Goal: Communication & Community: Share content

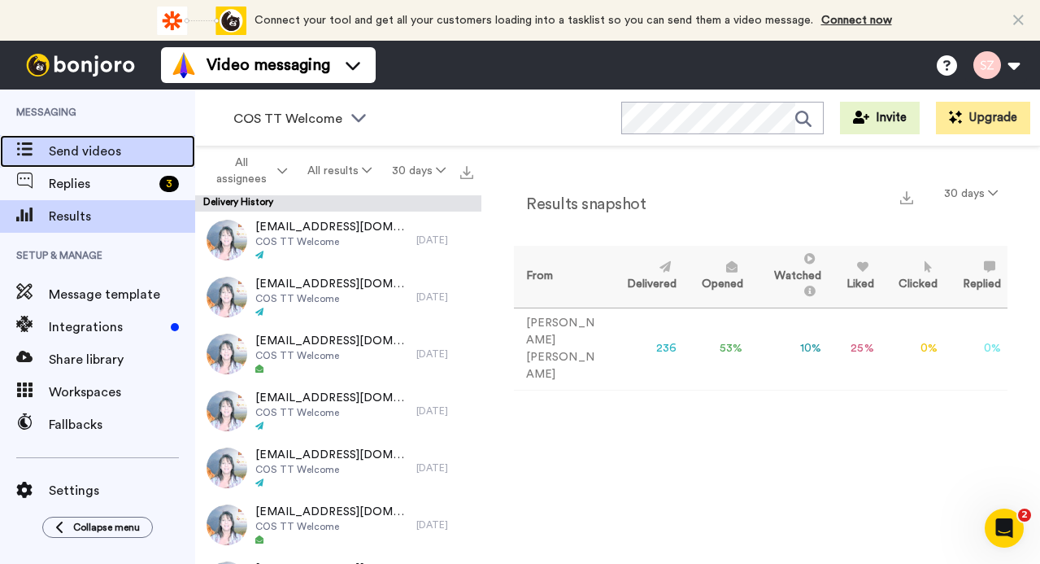
click at [88, 156] on span "Send videos" at bounding box center [122, 152] width 146 height 20
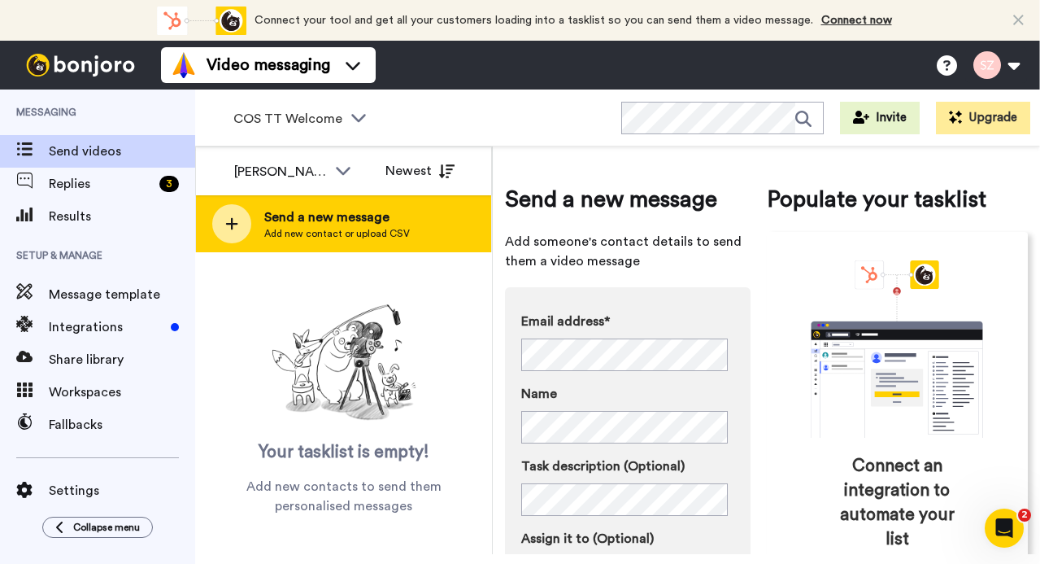
click at [346, 227] on span "Add new contact or upload CSV" at bounding box center [337, 233] width 146 height 13
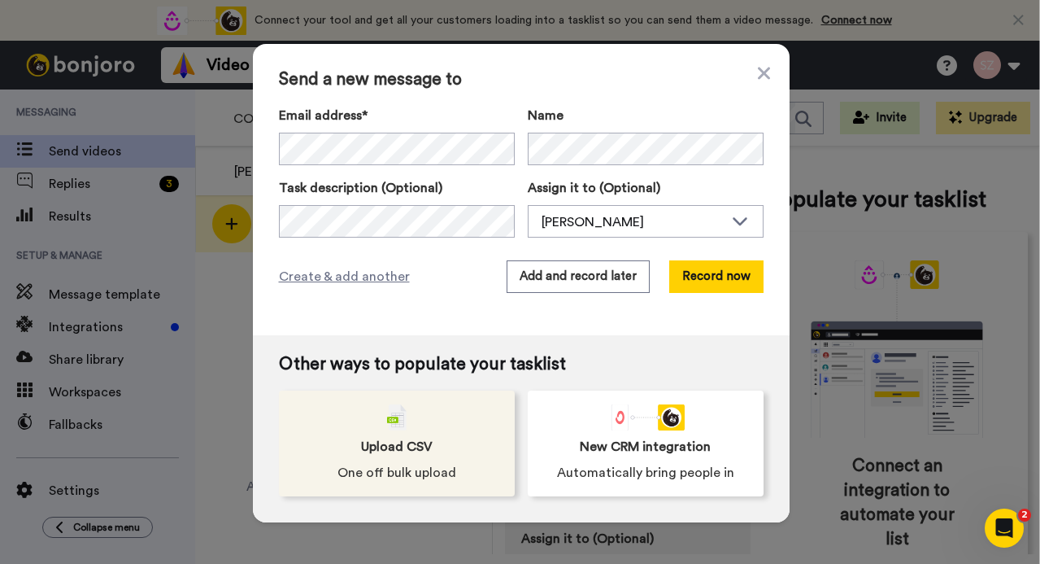
click at [407, 418] on div "Upload CSV One off bulk upload" at bounding box center [397, 443] width 236 height 106
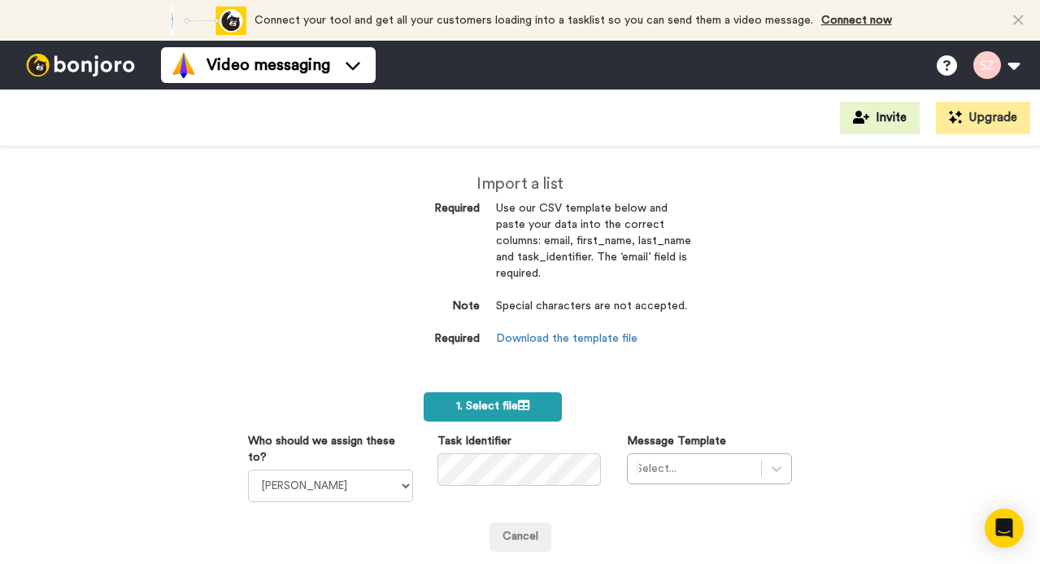
click at [470, 398] on label "1. Select file" at bounding box center [493, 406] width 139 height 29
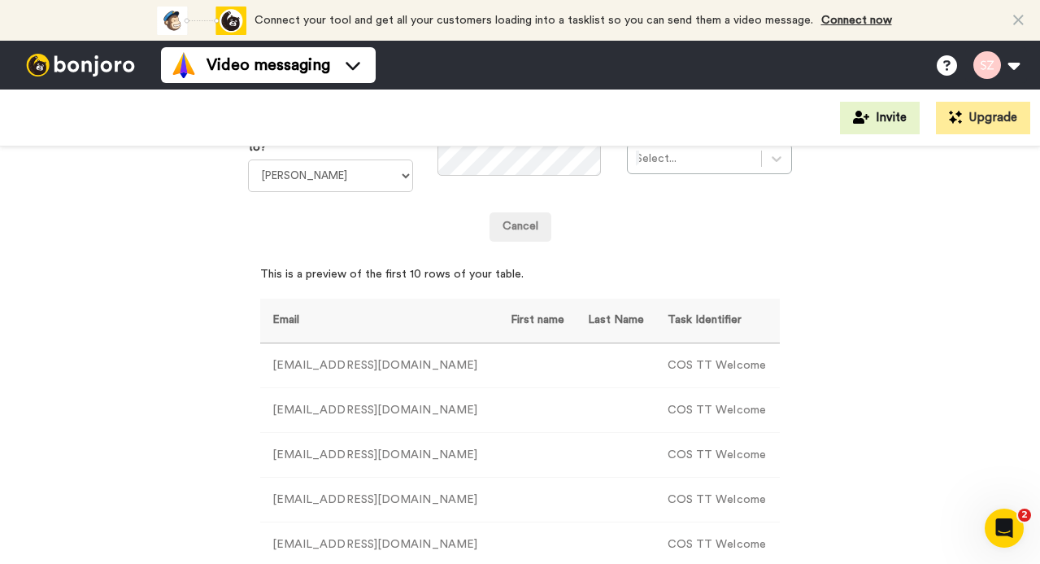
scroll to position [311, 0]
drag, startPoint x: 651, startPoint y: 364, endPoint x: 745, endPoint y: 364, distance: 93.5
click at [745, 364] on td "COS TT Welcome" at bounding box center [717, 364] width 125 height 45
copy td "COS TT Welcome"
click at [769, 164] on icon at bounding box center [777, 157] width 16 height 16
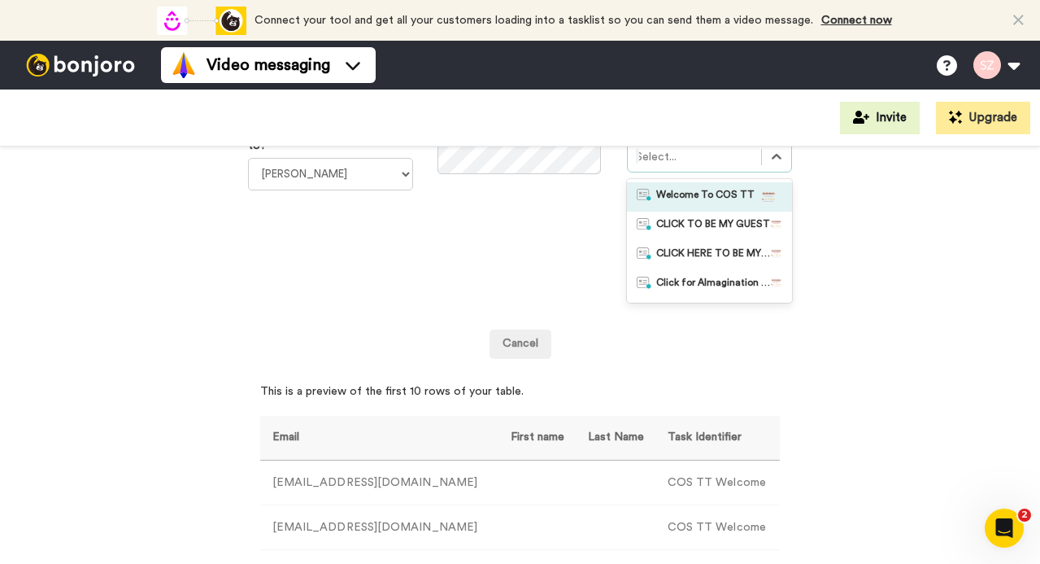
click at [734, 199] on span "Welcome To COS TT" at bounding box center [705, 197] width 98 height 16
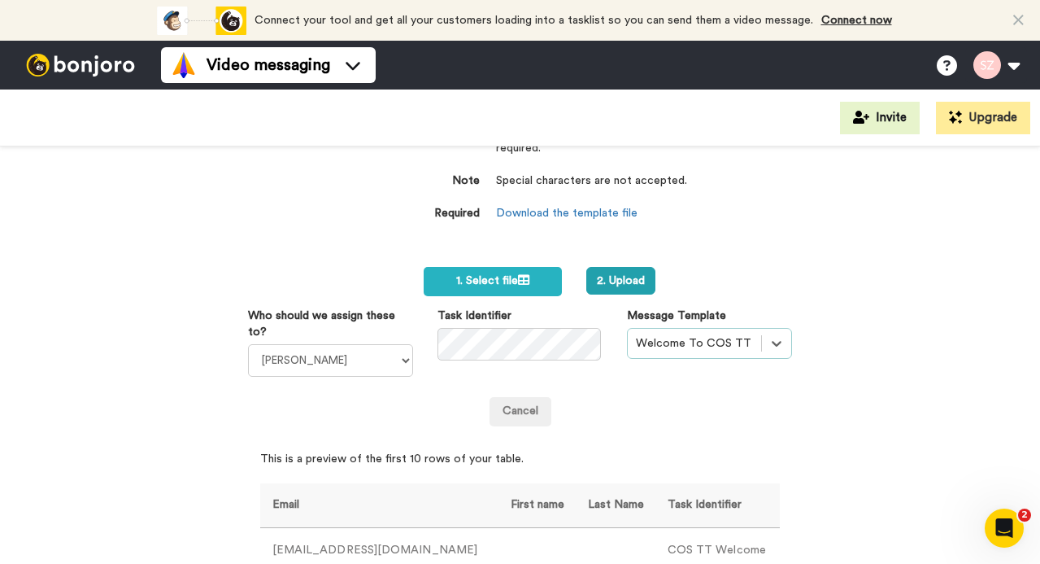
scroll to position [54, 0]
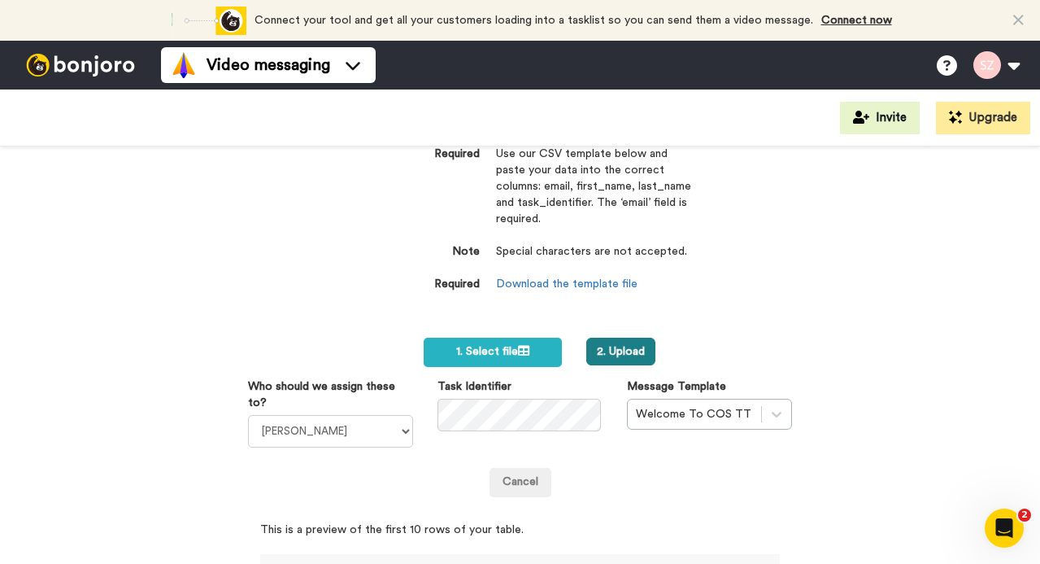
click at [630, 341] on button "2. Upload" at bounding box center [620, 351] width 69 height 28
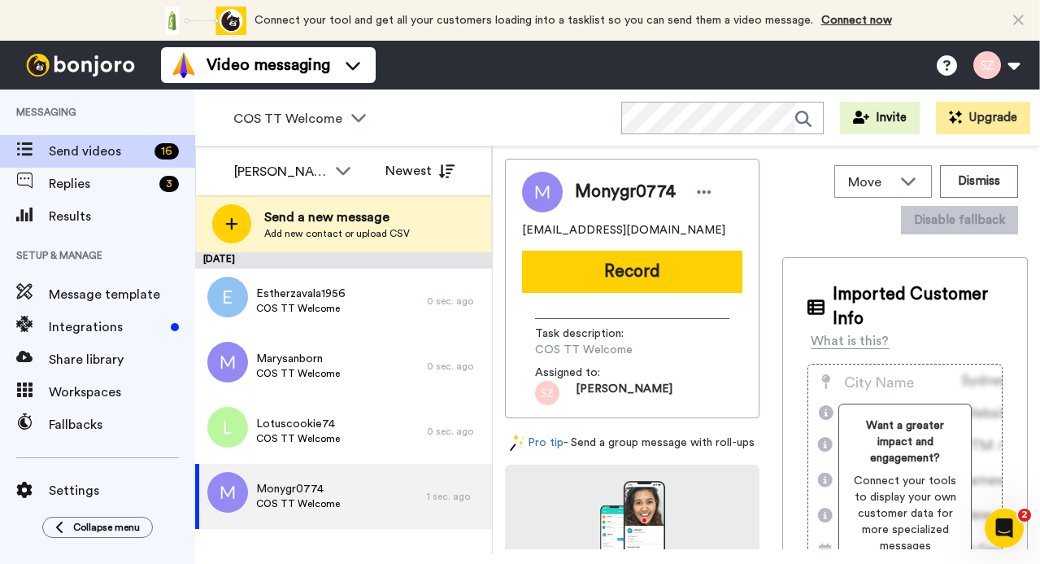
click at [618, 278] on button "Record" at bounding box center [632, 271] width 220 height 42
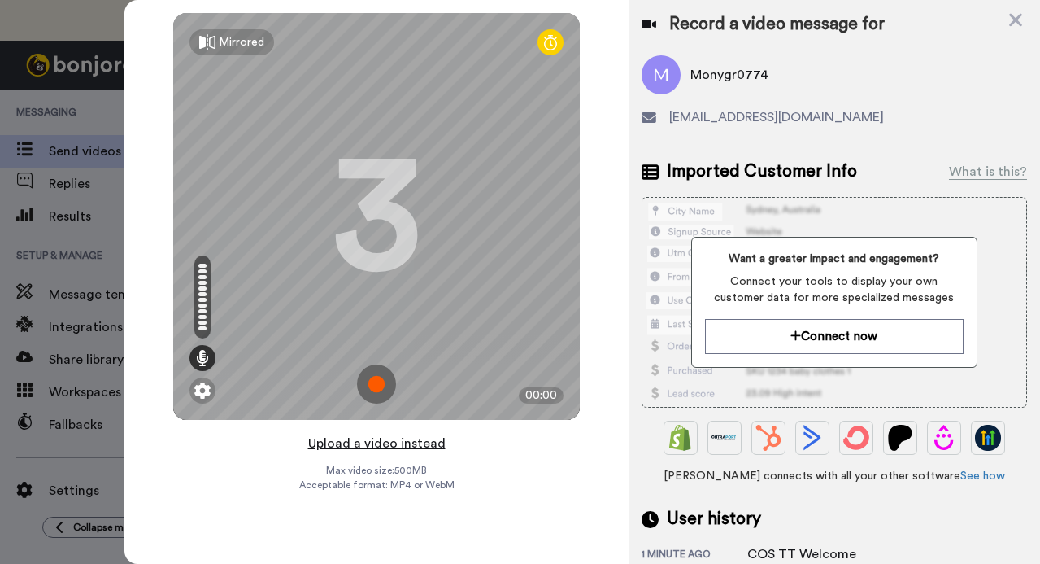
click at [411, 443] on button "Upload a video instead" at bounding box center [376, 443] width 147 height 21
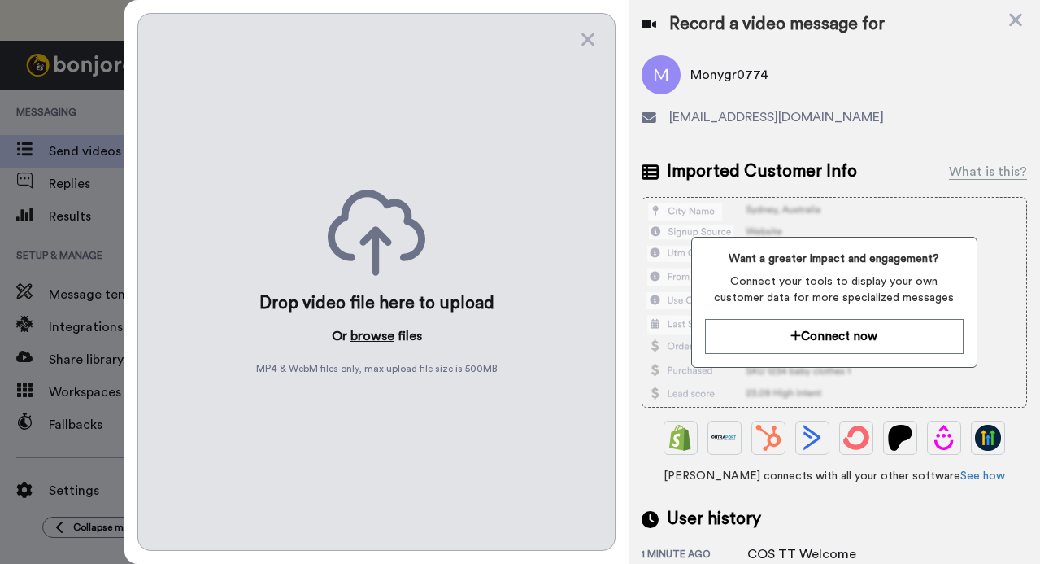
click at [377, 334] on button "browse" at bounding box center [373, 336] width 44 height 20
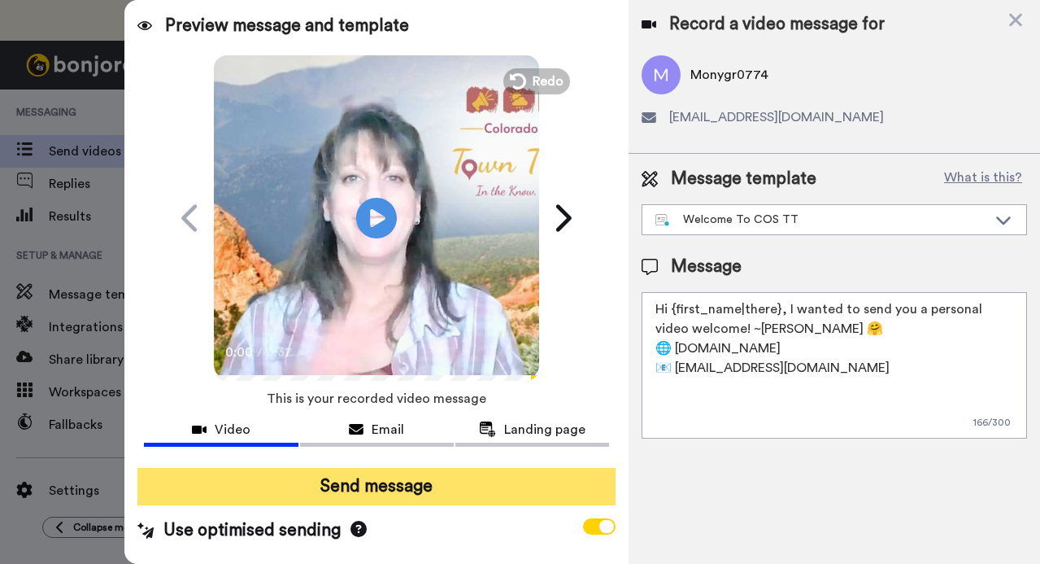
click at [359, 492] on button "Send message" at bounding box center [375, 486] width 477 height 37
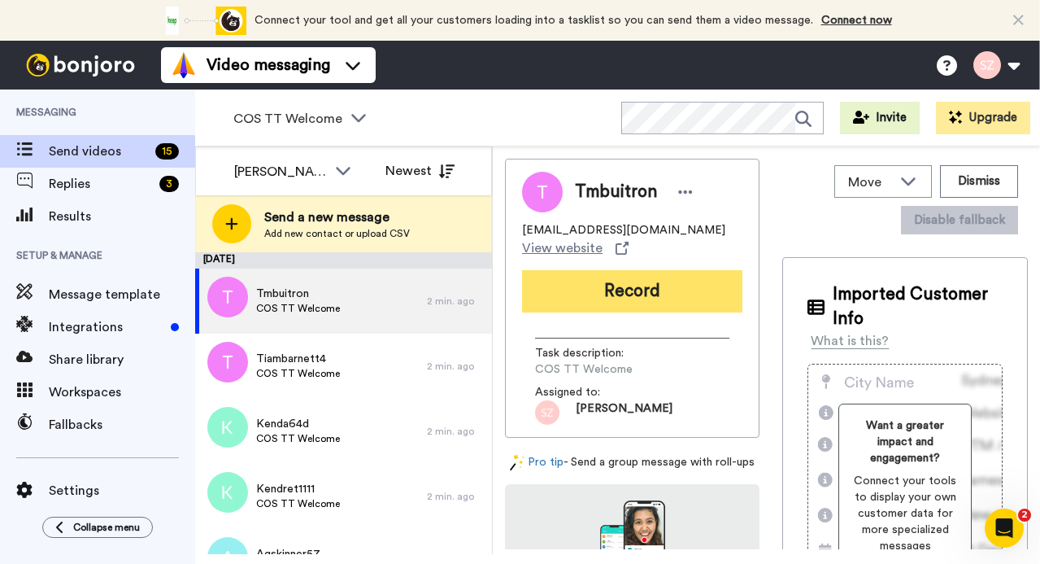
click at [588, 304] on button "Record" at bounding box center [632, 291] width 220 height 42
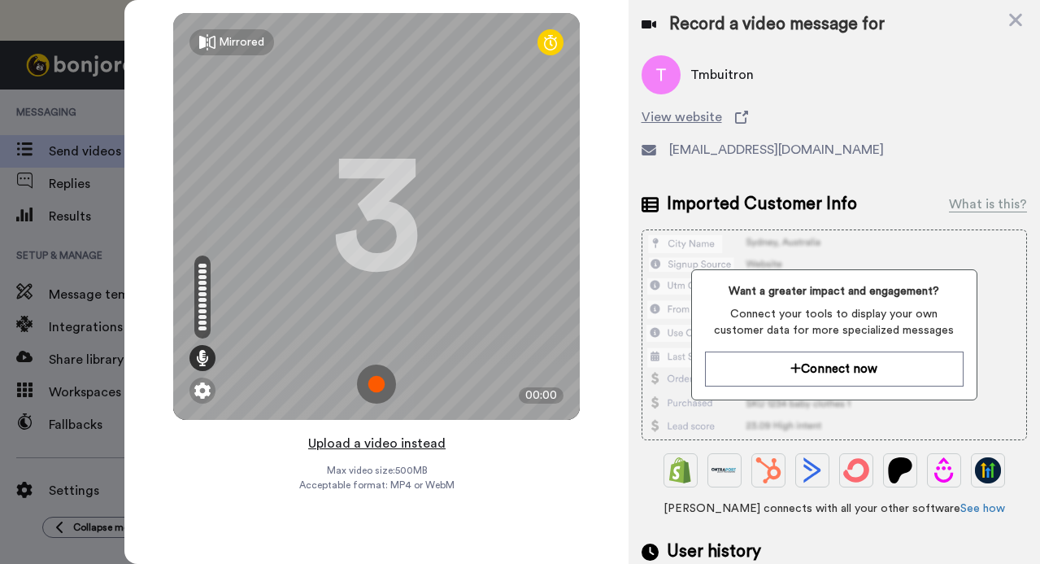
click at [411, 444] on button "Upload a video instead" at bounding box center [376, 443] width 147 height 21
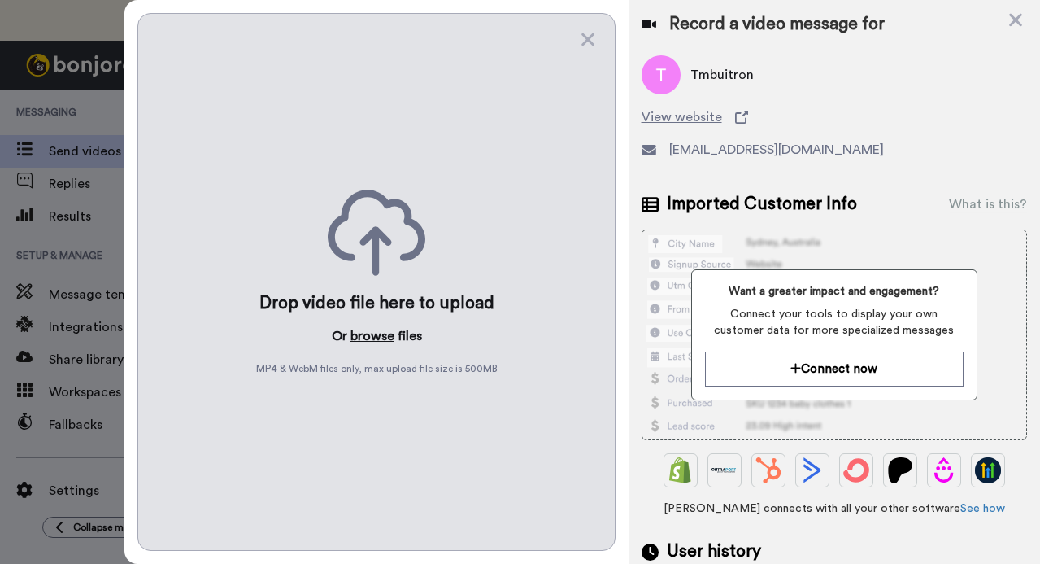
click at [372, 329] on button "browse" at bounding box center [373, 336] width 44 height 20
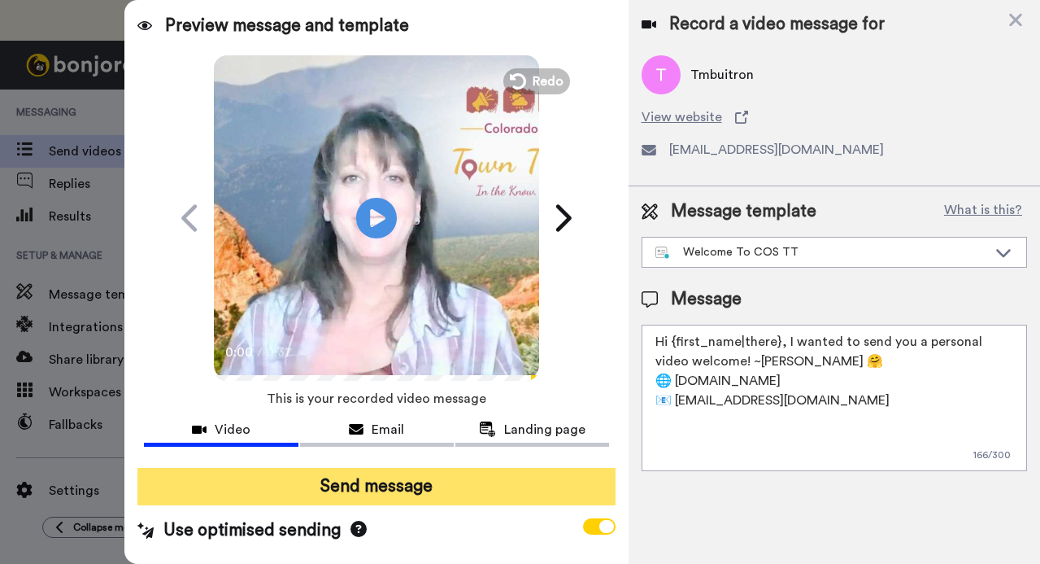
click at [352, 480] on button "Send message" at bounding box center [375, 486] width 477 height 37
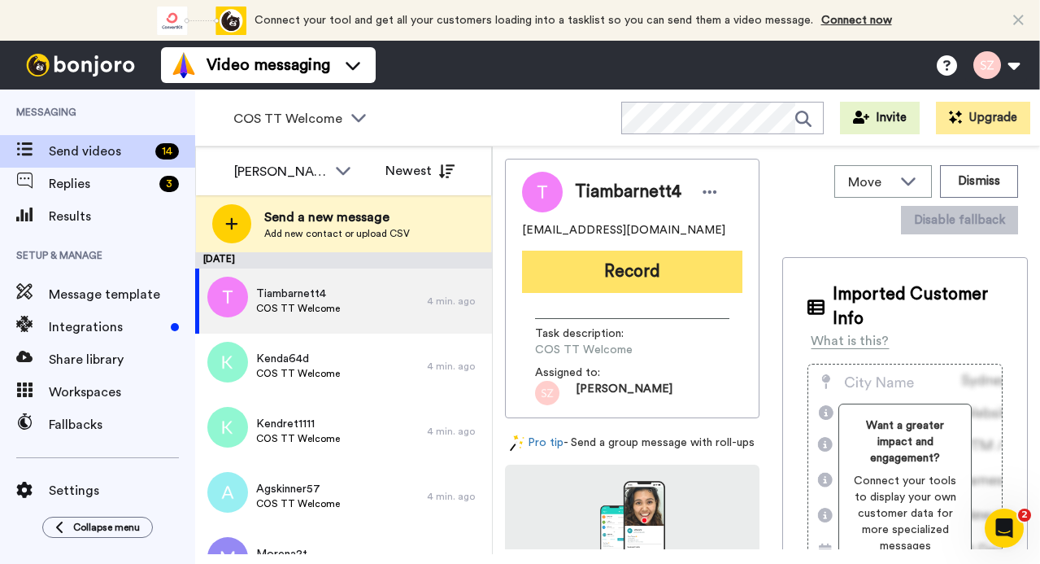
click at [611, 277] on button "Record" at bounding box center [632, 271] width 220 height 42
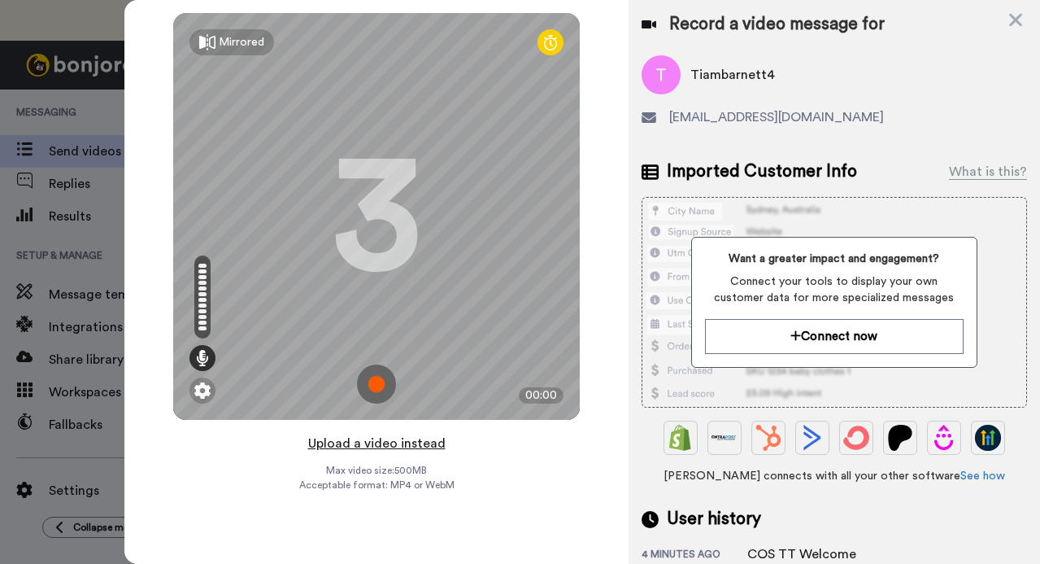
click at [423, 443] on button "Upload a video instead" at bounding box center [376, 443] width 147 height 21
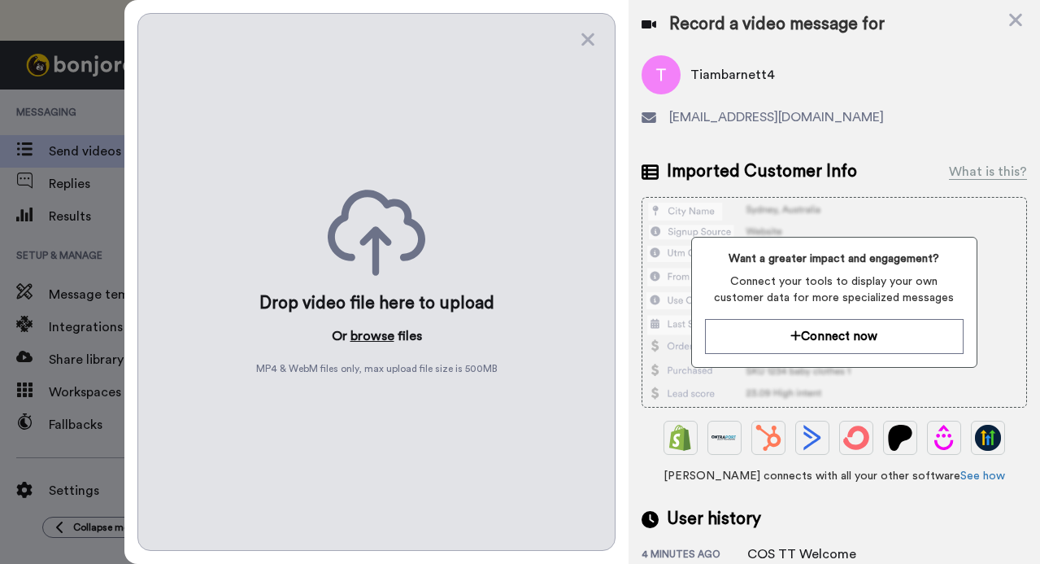
click at [372, 329] on button "browse" at bounding box center [373, 336] width 44 height 20
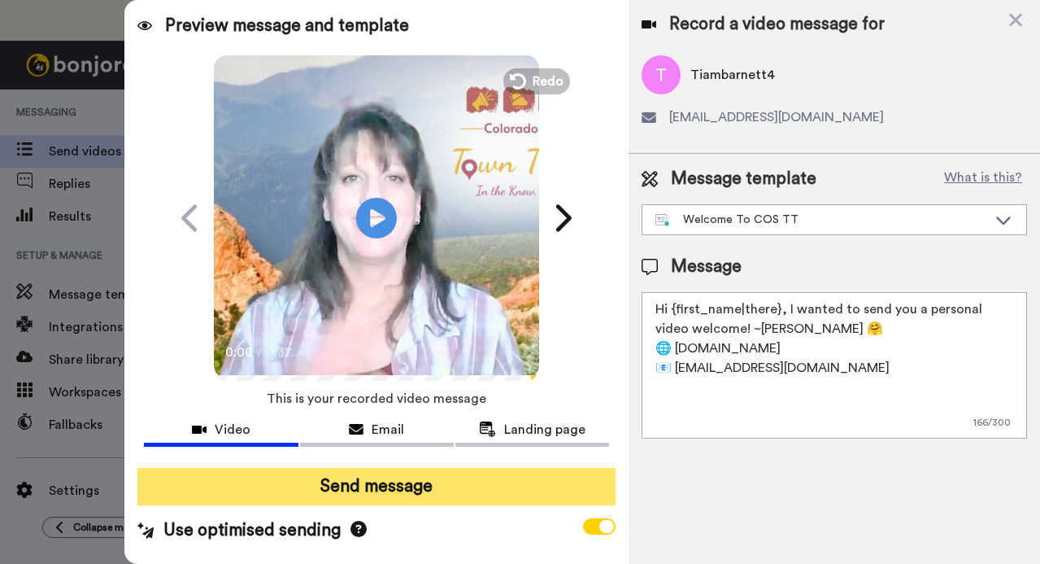
click at [382, 482] on button "Send message" at bounding box center [375, 486] width 477 height 37
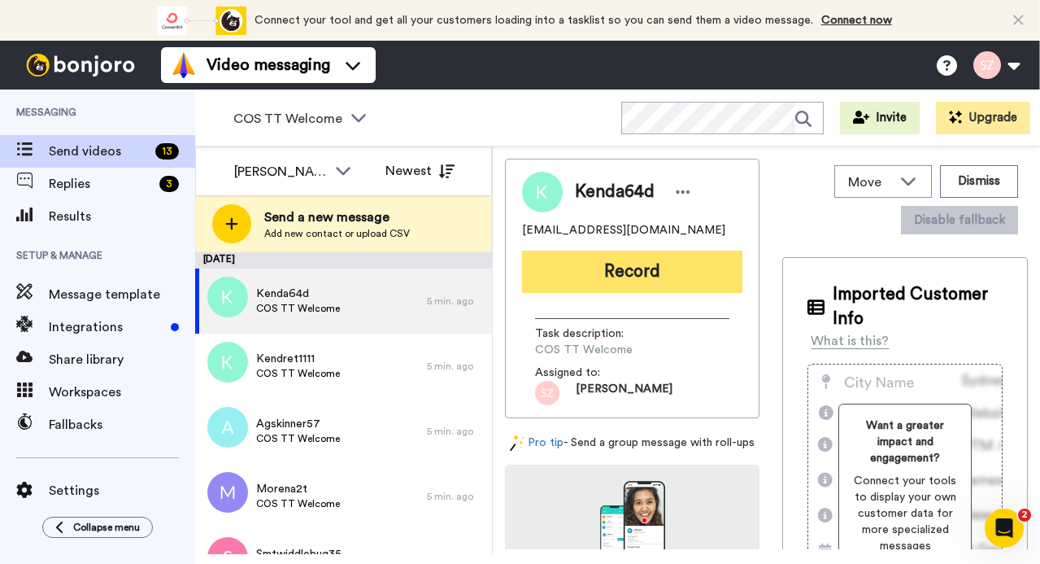
click at [558, 268] on button "Record" at bounding box center [632, 271] width 220 height 42
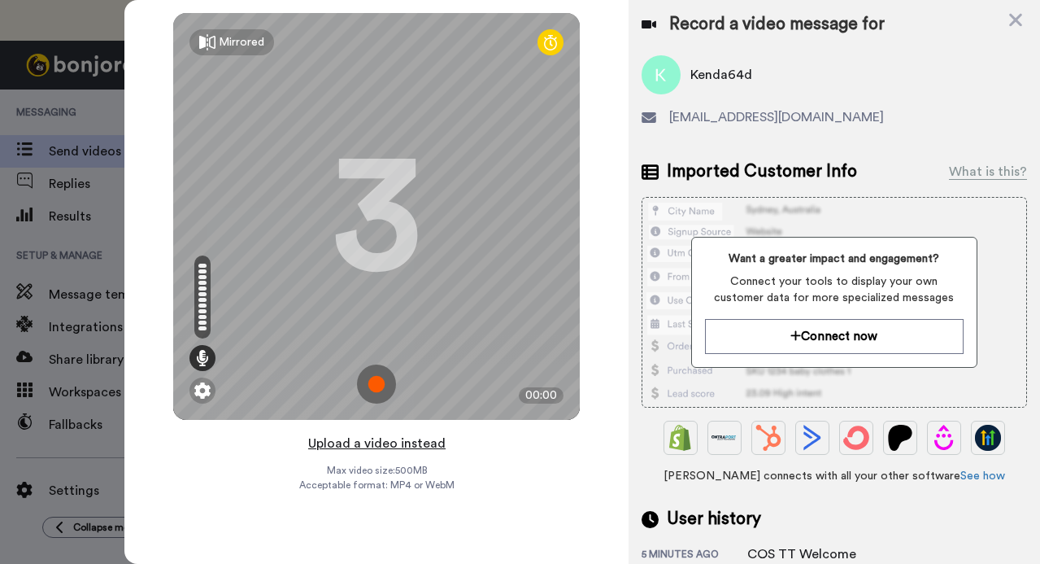
click at [390, 443] on button "Upload a video instead" at bounding box center [376, 443] width 147 height 21
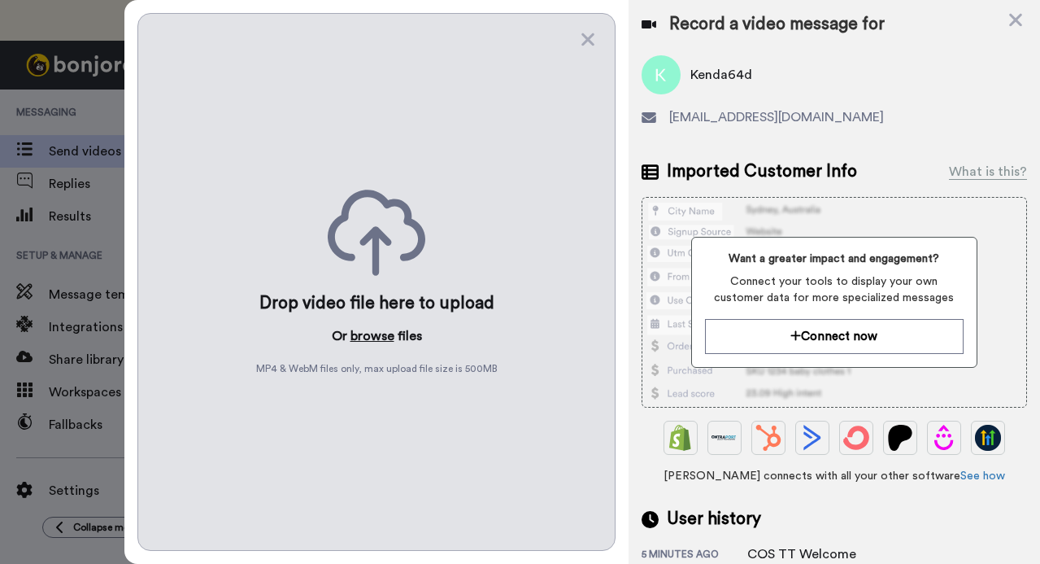
click at [374, 333] on button "browse" at bounding box center [373, 336] width 44 height 20
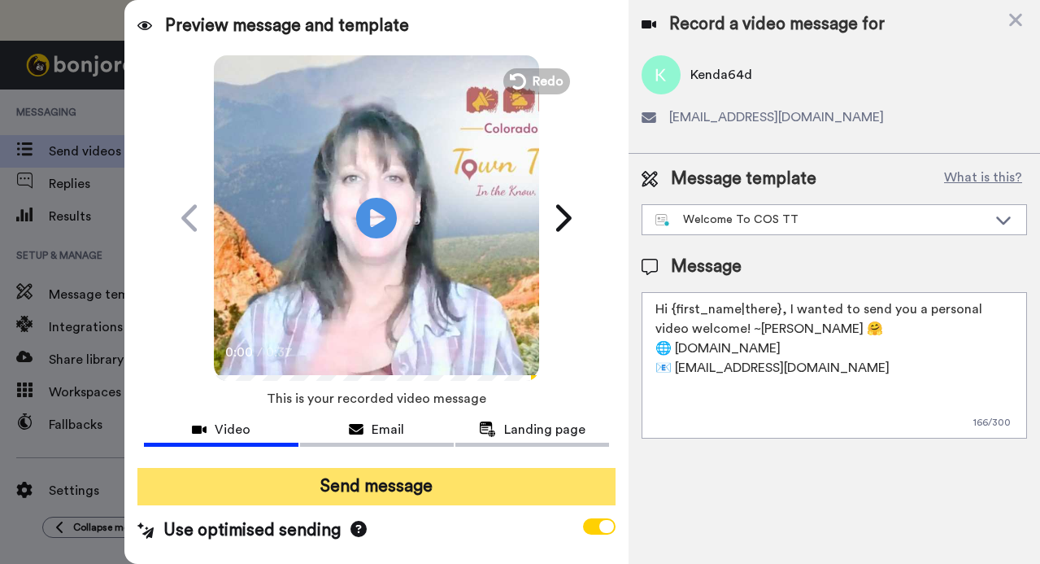
click at [364, 492] on button "Send message" at bounding box center [375, 486] width 477 height 37
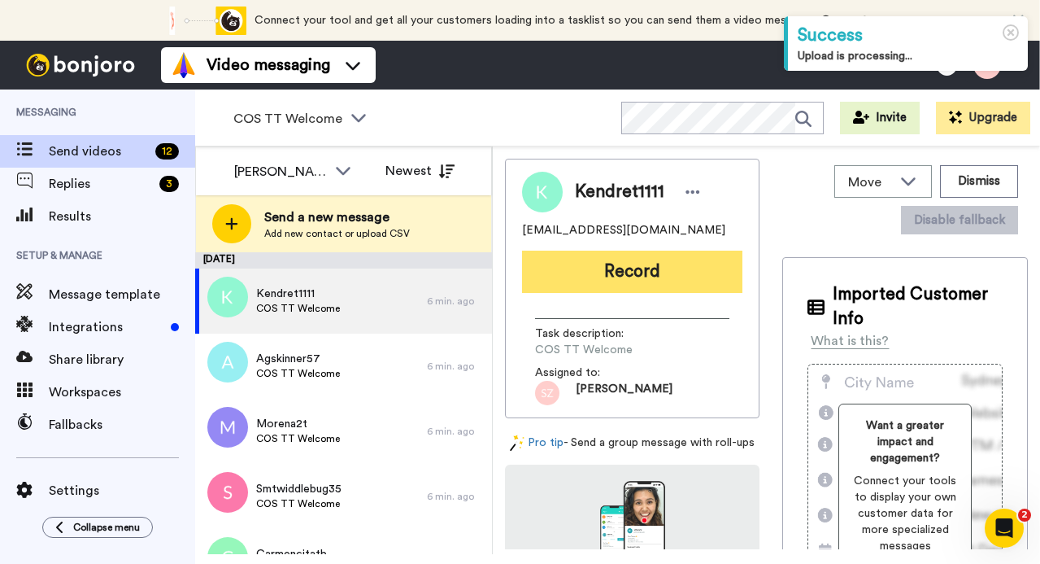
click at [615, 279] on button "Record" at bounding box center [632, 271] width 220 height 42
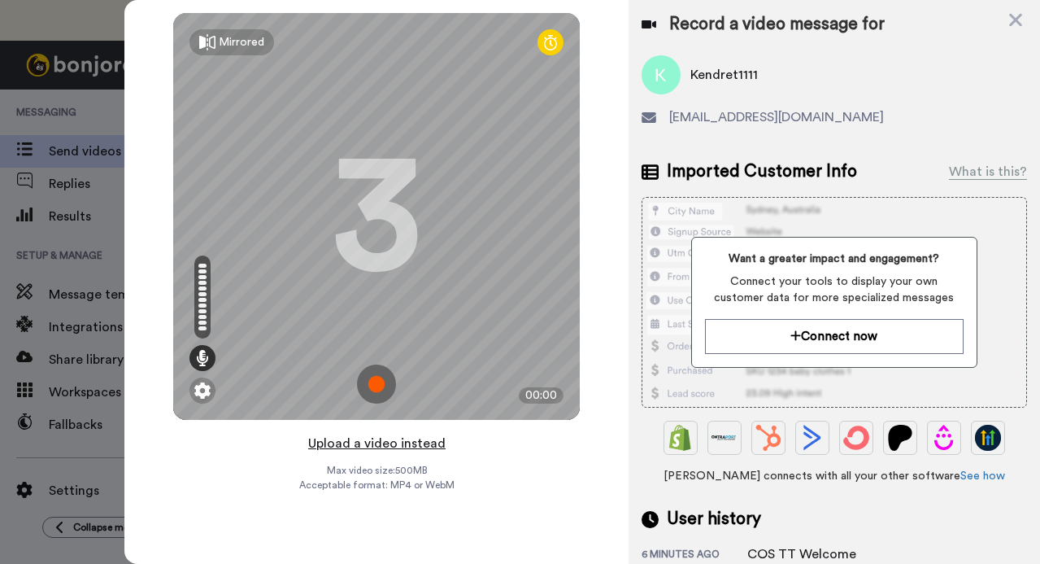
click at [403, 441] on button "Upload a video instead" at bounding box center [376, 443] width 147 height 21
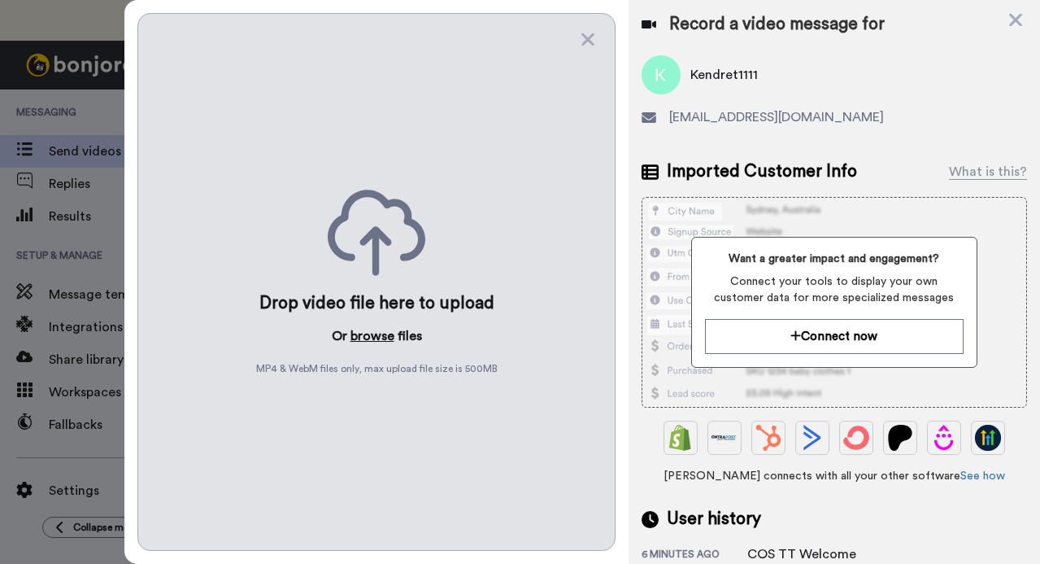
click at [376, 338] on button "browse" at bounding box center [373, 336] width 44 height 20
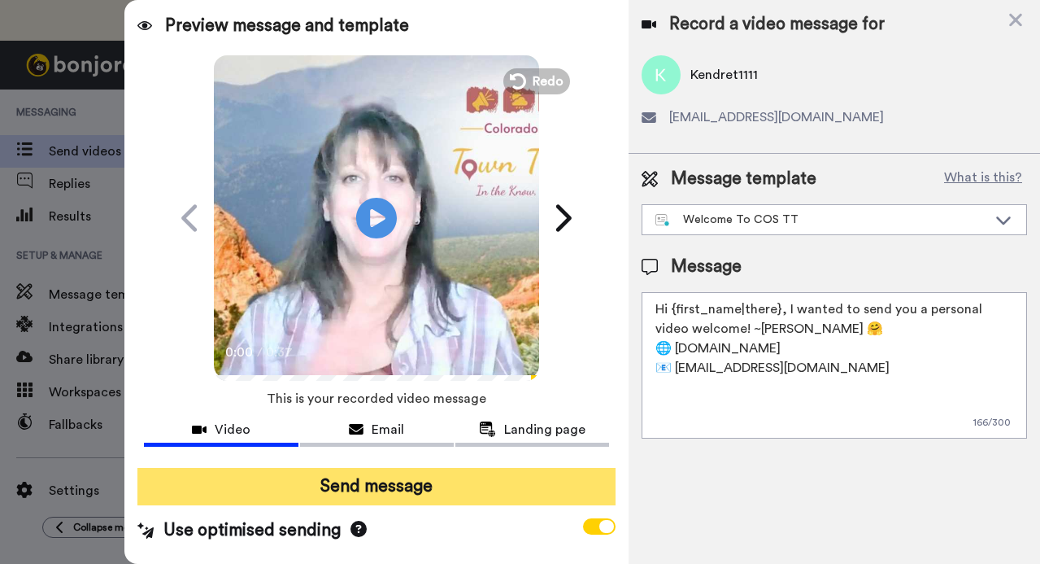
click at [412, 483] on button "Send message" at bounding box center [375, 486] width 477 height 37
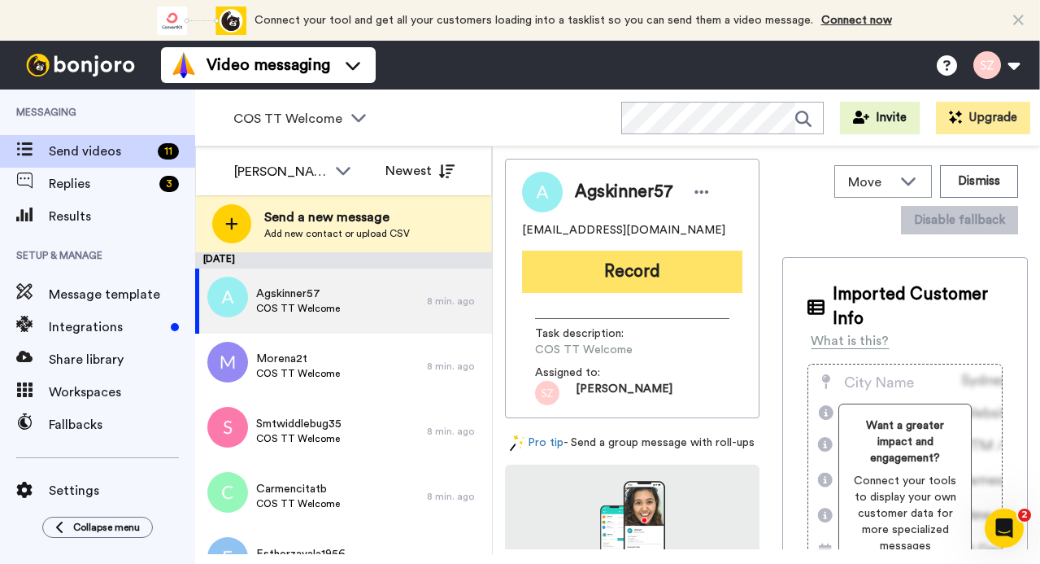
click at [589, 272] on button "Record" at bounding box center [632, 271] width 220 height 42
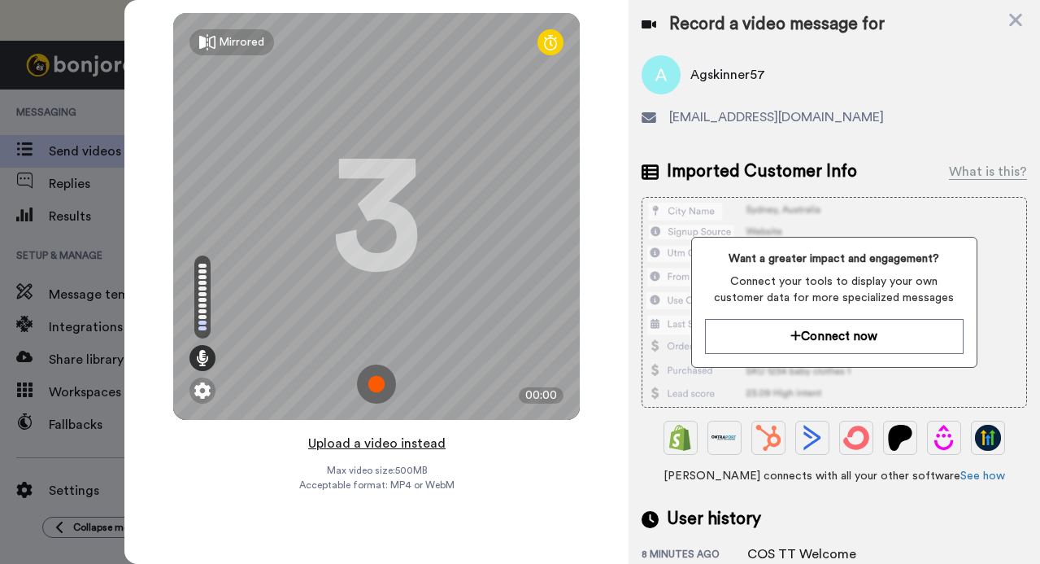
click at [384, 446] on button "Upload a video instead" at bounding box center [376, 443] width 147 height 21
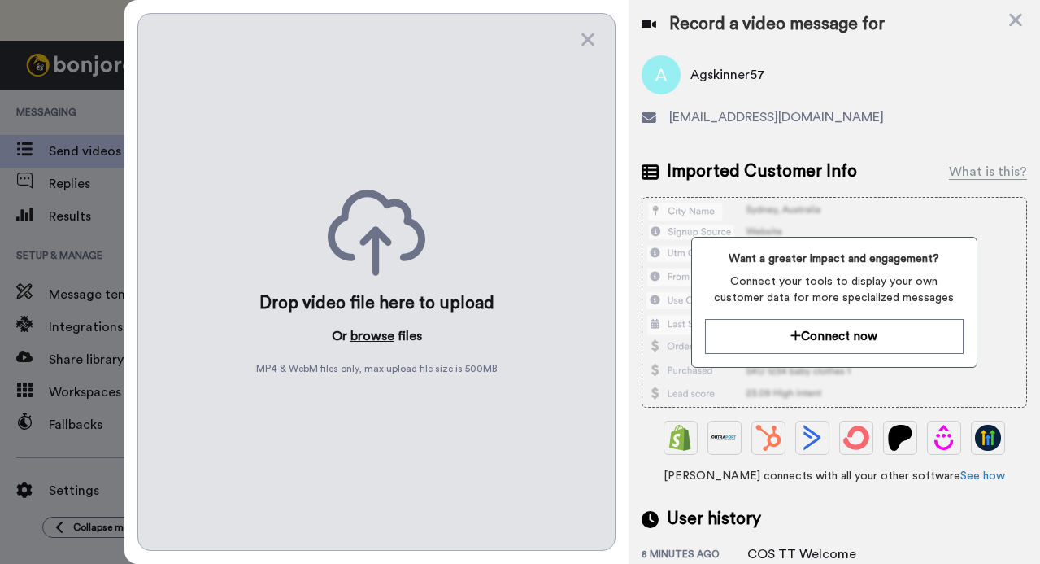
click at [377, 336] on button "browse" at bounding box center [373, 336] width 44 height 20
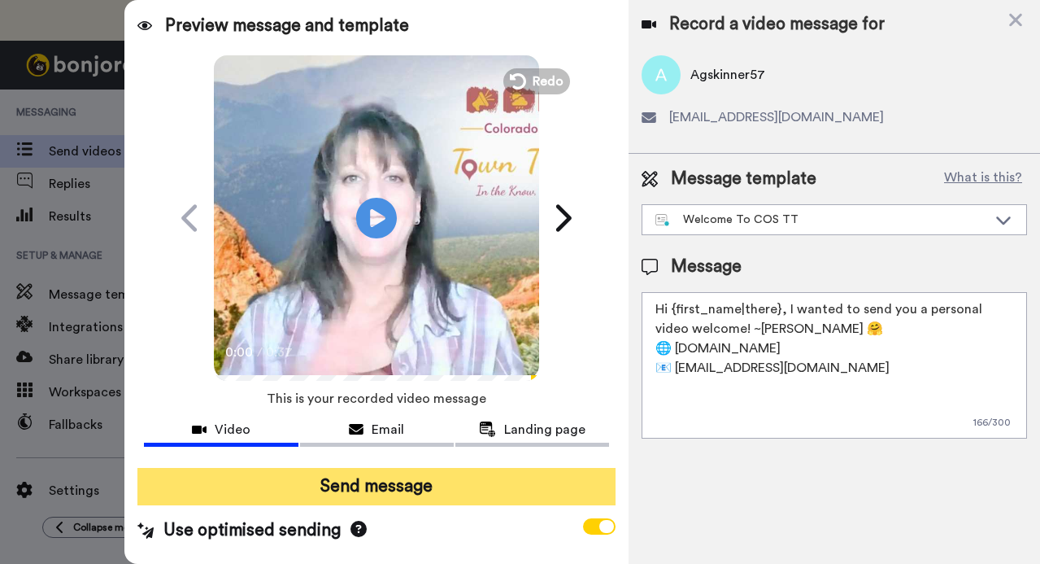
click at [461, 481] on button "Send message" at bounding box center [375, 486] width 477 height 37
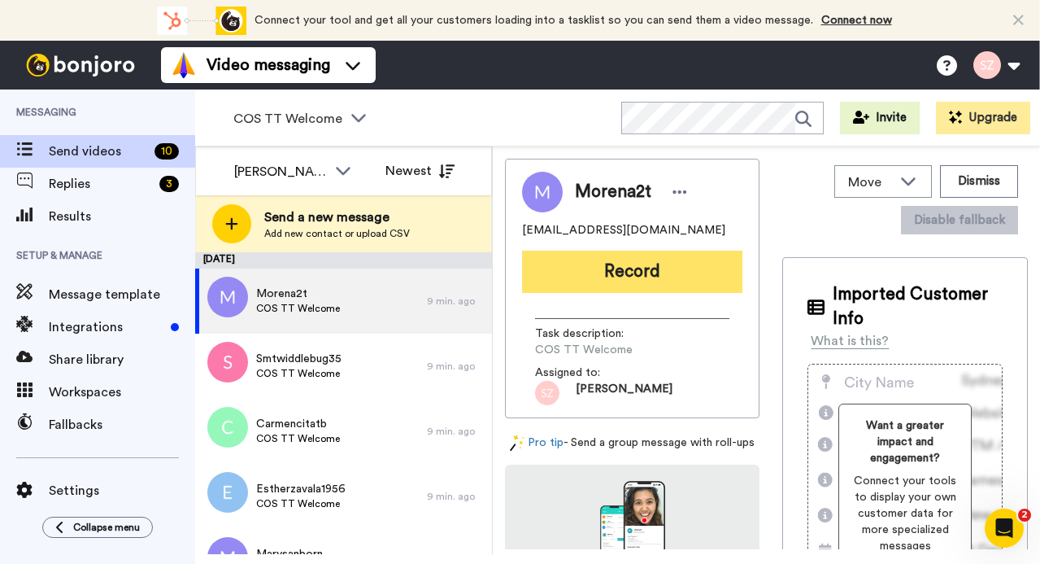
click at [628, 263] on button "Record" at bounding box center [632, 271] width 220 height 42
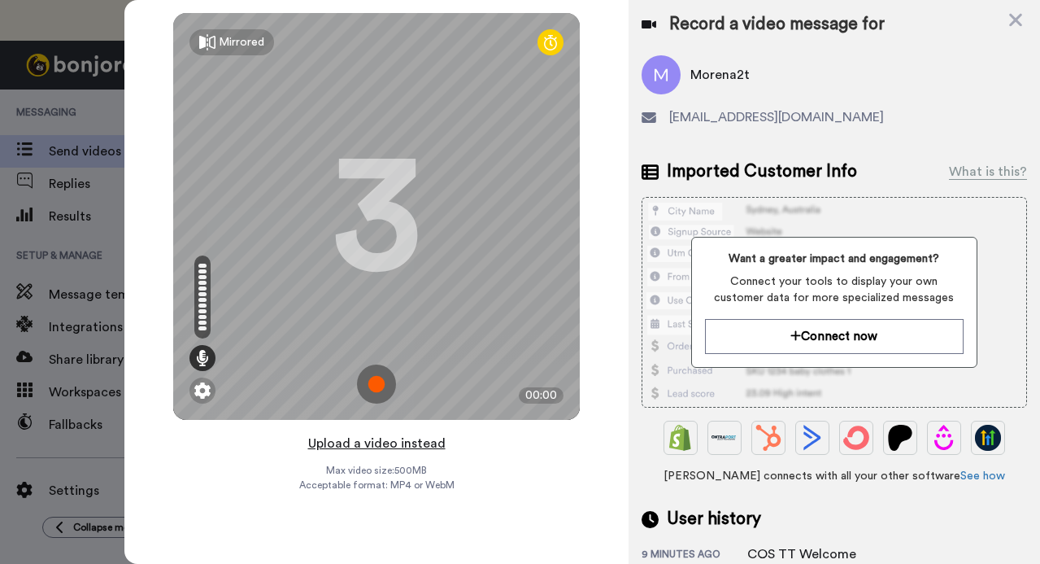
click at [391, 444] on button "Upload a video instead" at bounding box center [376, 443] width 147 height 21
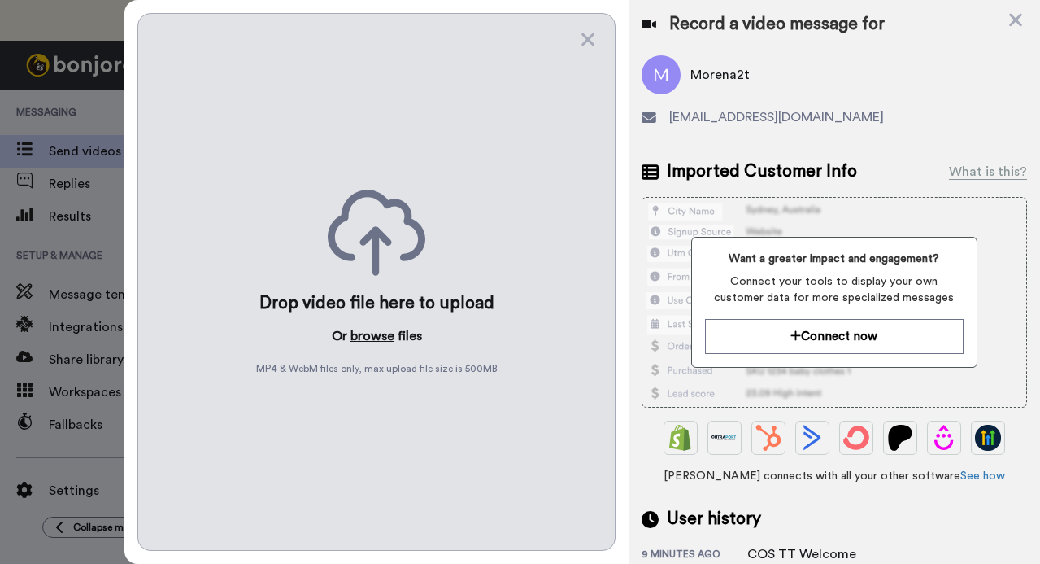
click at [368, 332] on button "browse" at bounding box center [373, 336] width 44 height 20
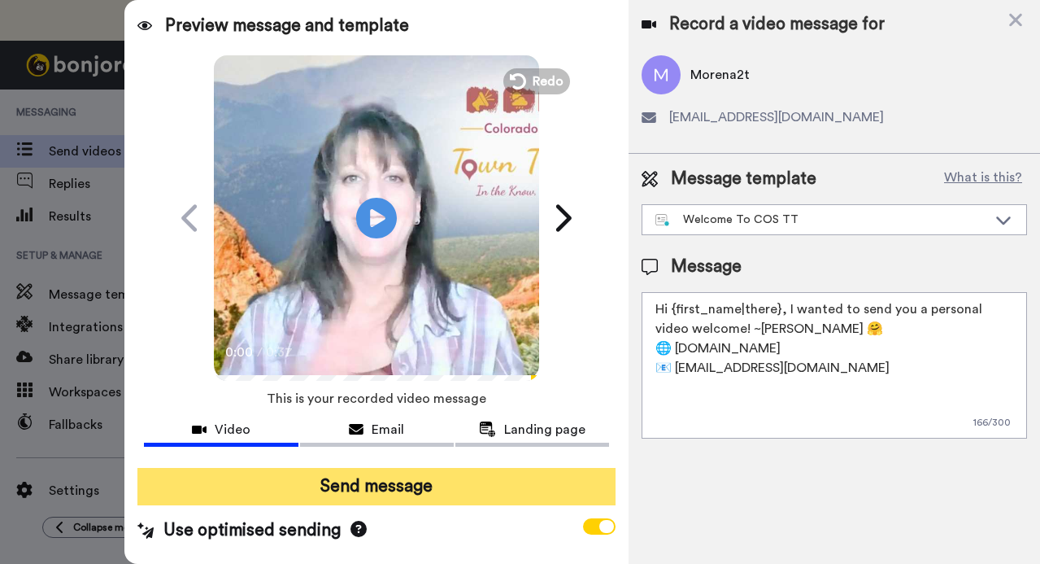
click at [386, 486] on button "Send message" at bounding box center [375, 486] width 477 height 37
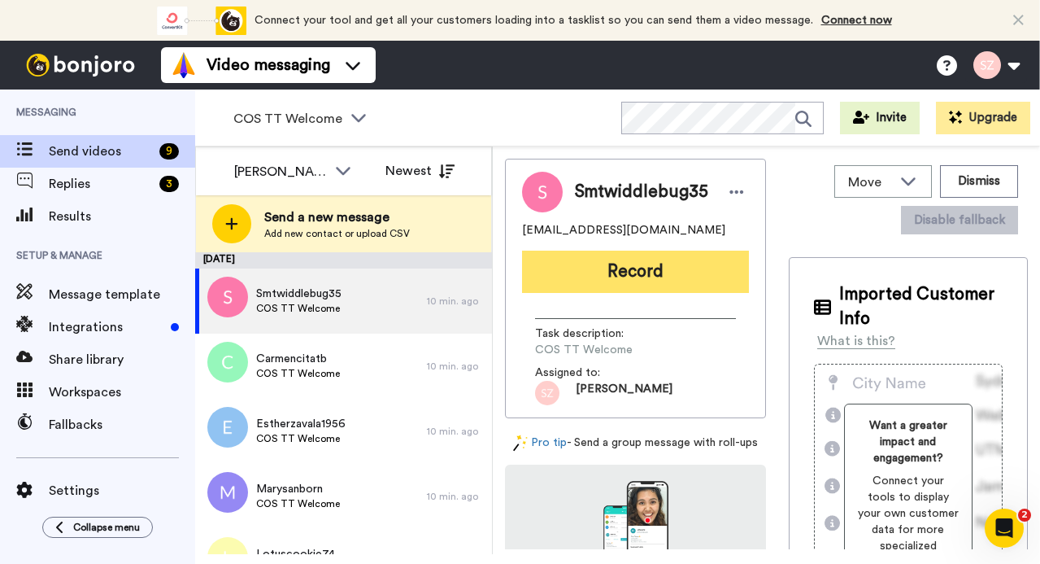
click at [615, 268] on button "Record" at bounding box center [635, 271] width 227 height 42
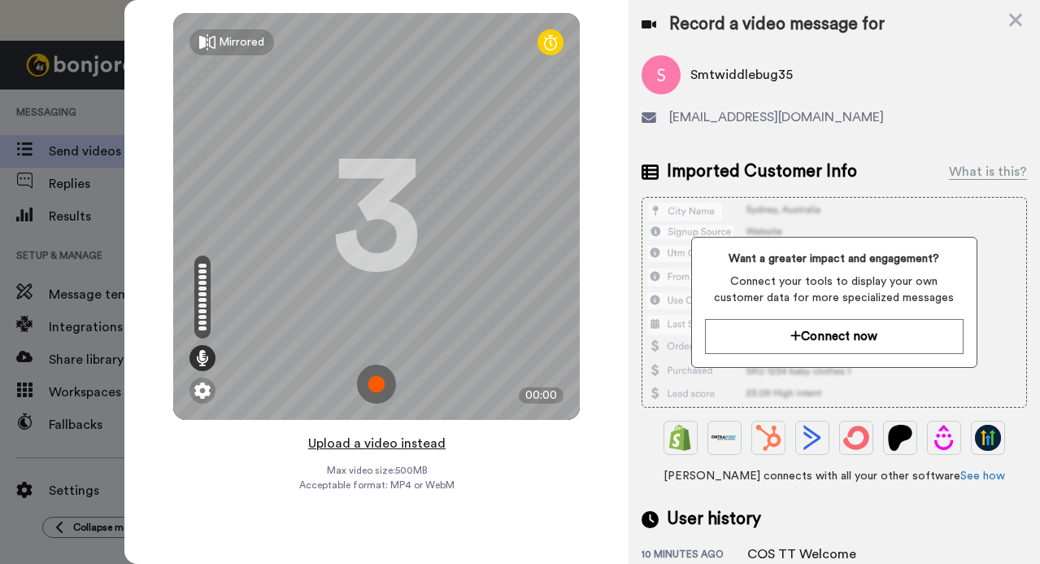
click at [417, 443] on button "Upload a video instead" at bounding box center [376, 443] width 147 height 21
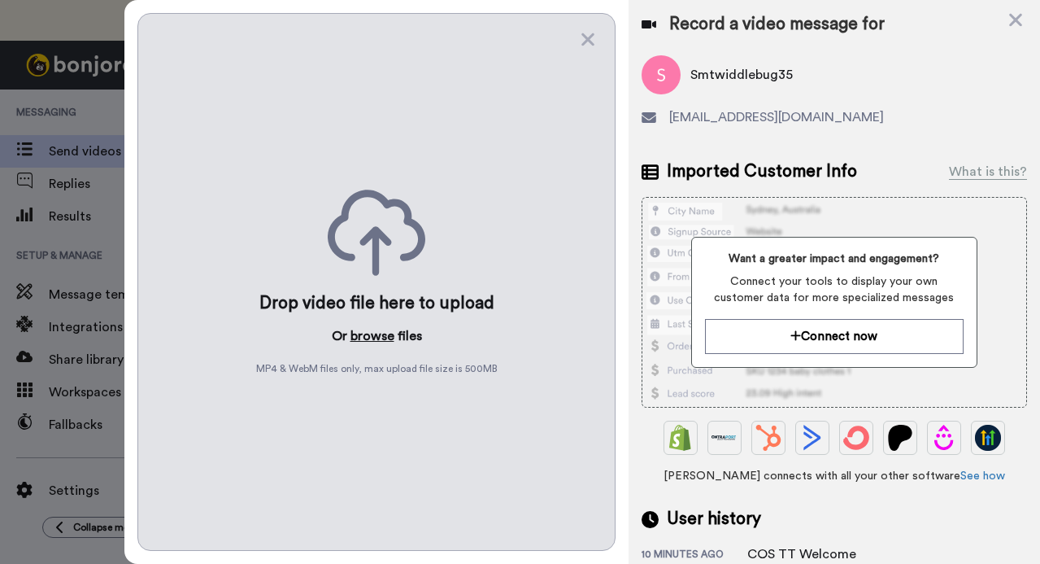
click at [374, 329] on button "browse" at bounding box center [373, 336] width 44 height 20
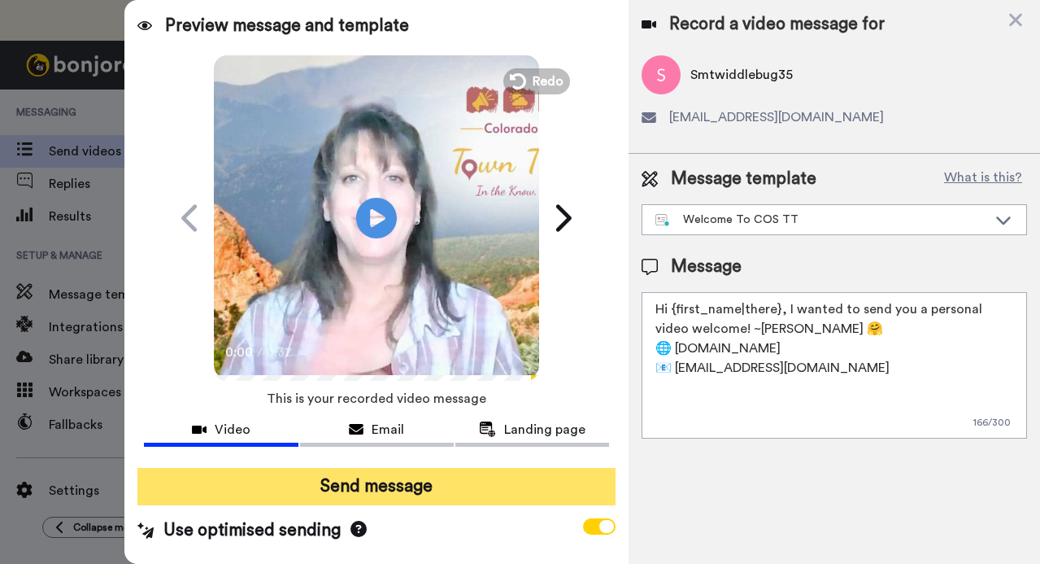
click at [411, 480] on button "Send message" at bounding box center [375, 486] width 477 height 37
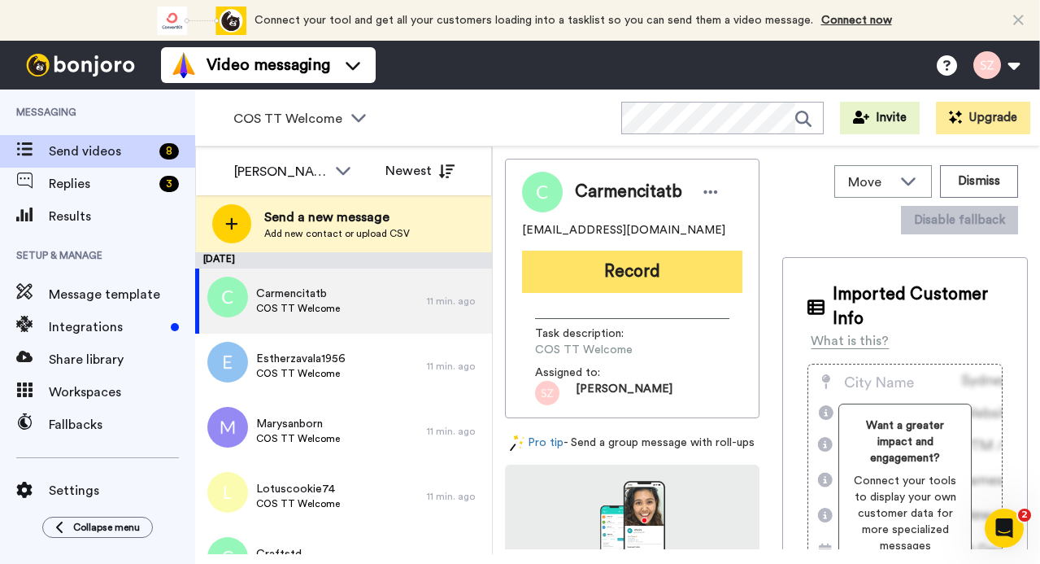
click at [633, 263] on button "Record" at bounding box center [632, 271] width 220 height 42
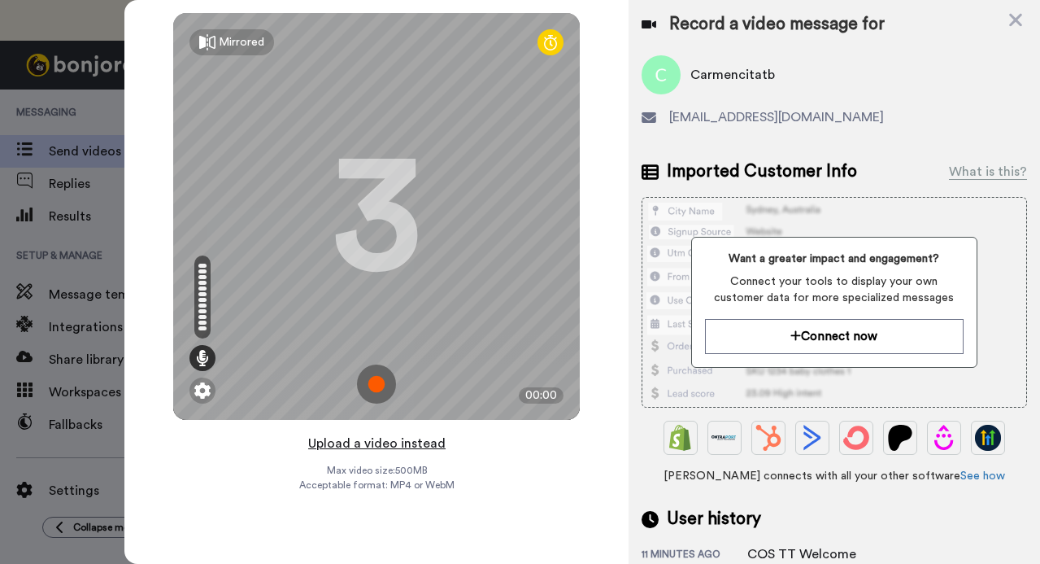
click at [407, 443] on button "Upload a video instead" at bounding box center [376, 443] width 147 height 21
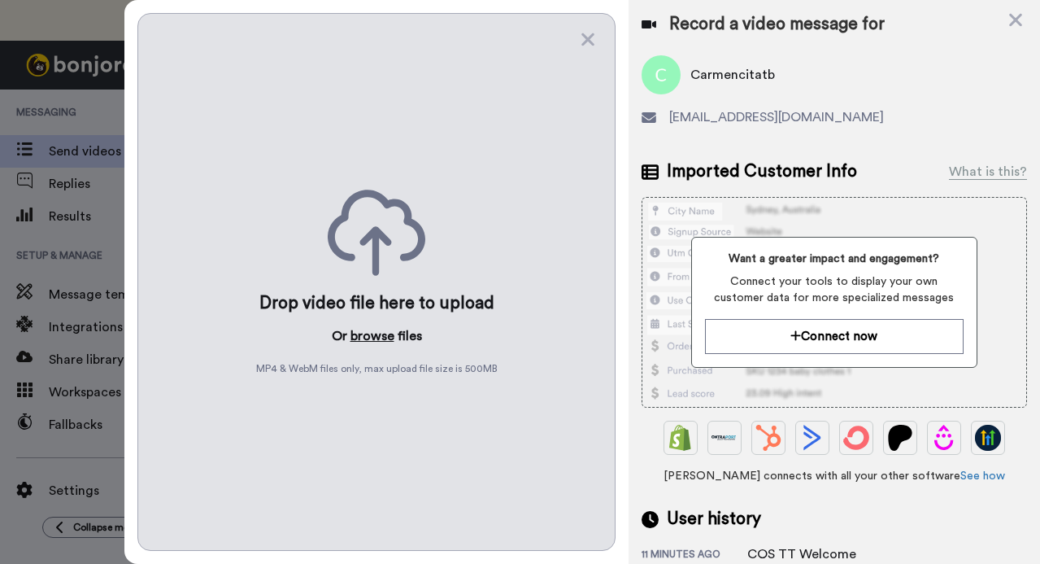
click at [377, 331] on button "browse" at bounding box center [373, 336] width 44 height 20
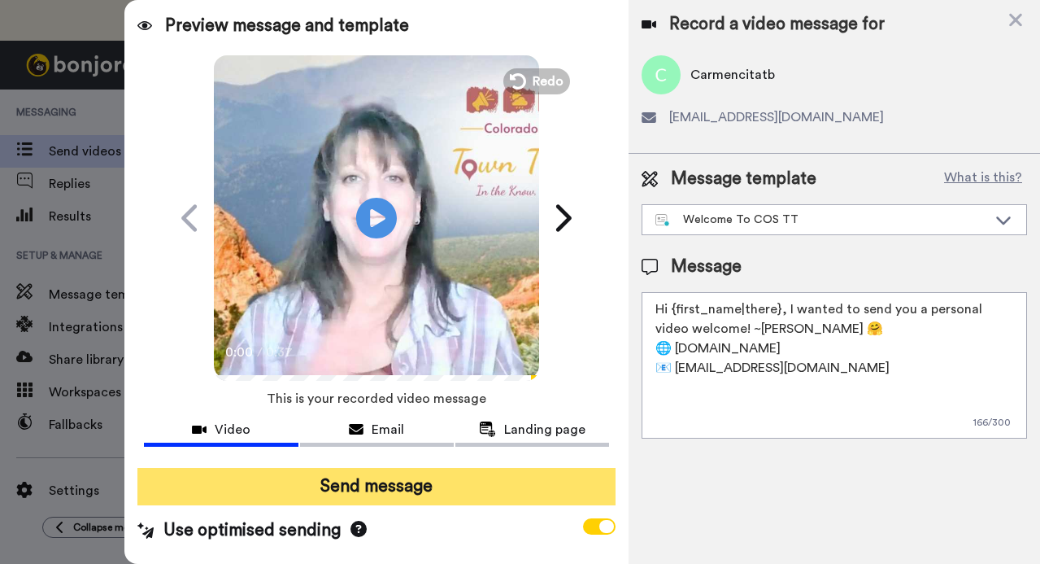
click at [377, 482] on button "Send message" at bounding box center [375, 486] width 477 height 37
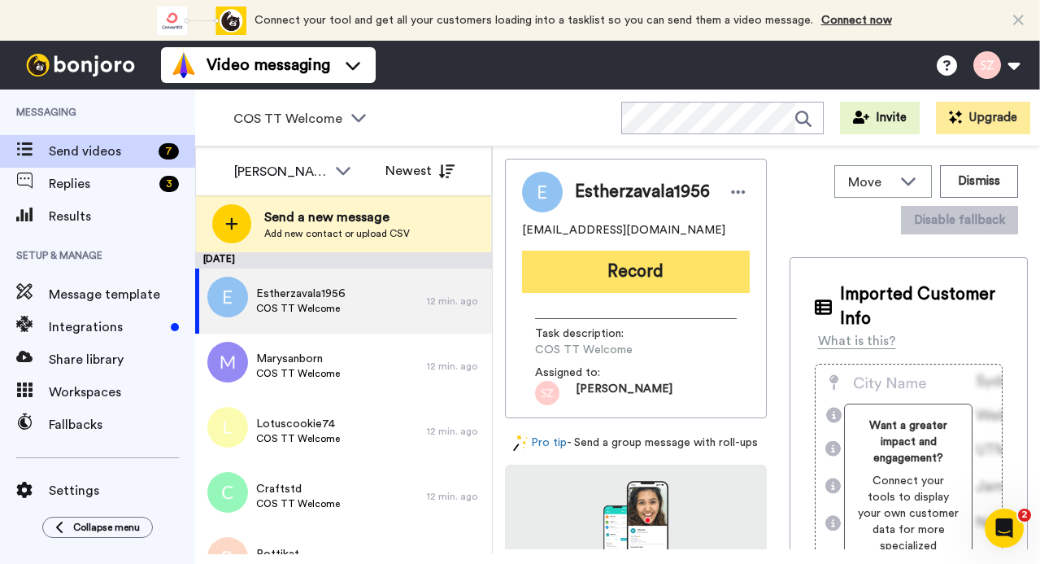
click at [607, 264] on button "Record" at bounding box center [636, 271] width 228 height 42
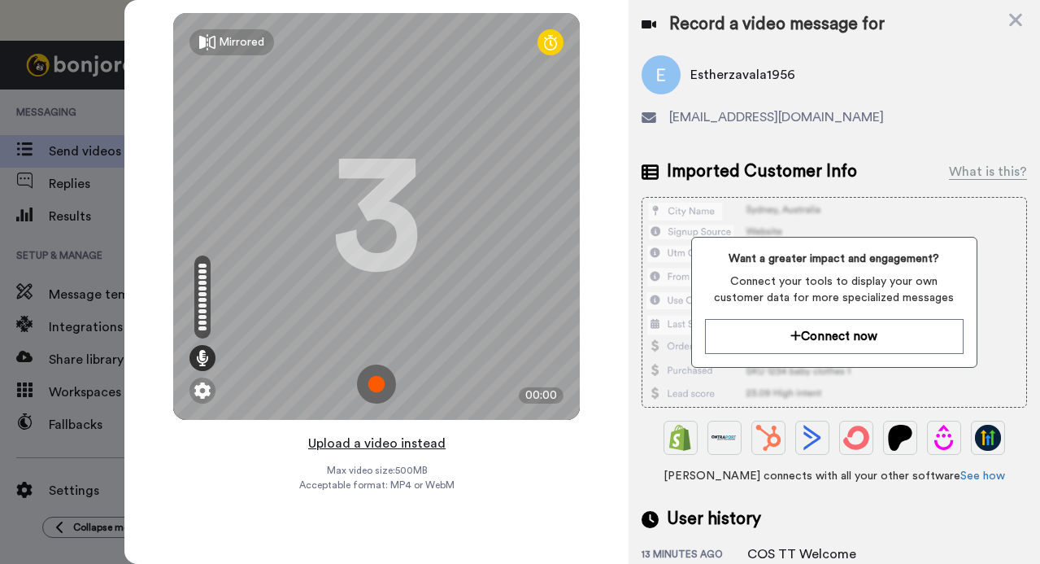
click at [390, 445] on button "Upload a video instead" at bounding box center [376, 443] width 147 height 21
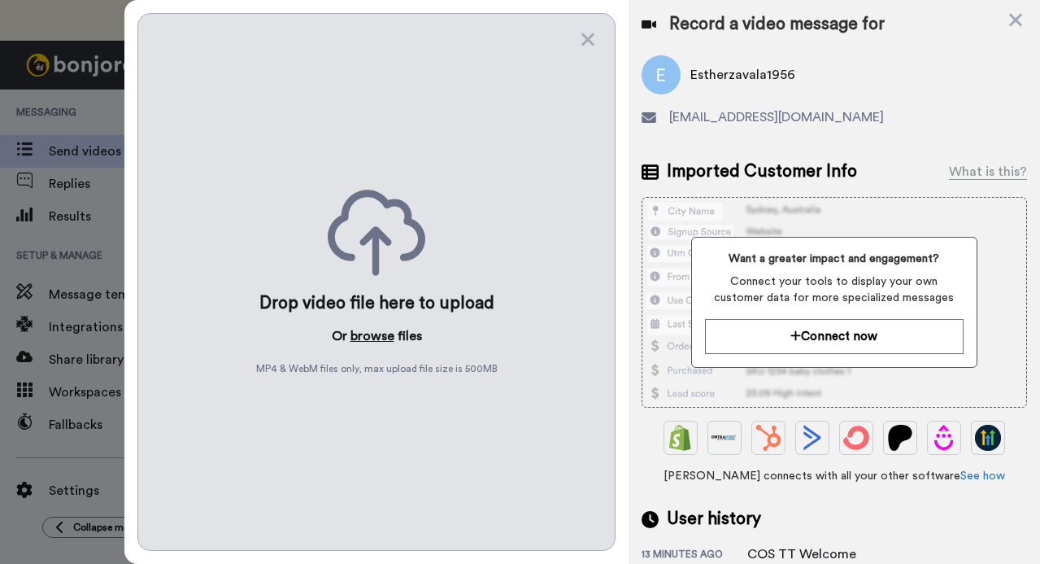
click at [363, 329] on button "browse" at bounding box center [373, 336] width 44 height 20
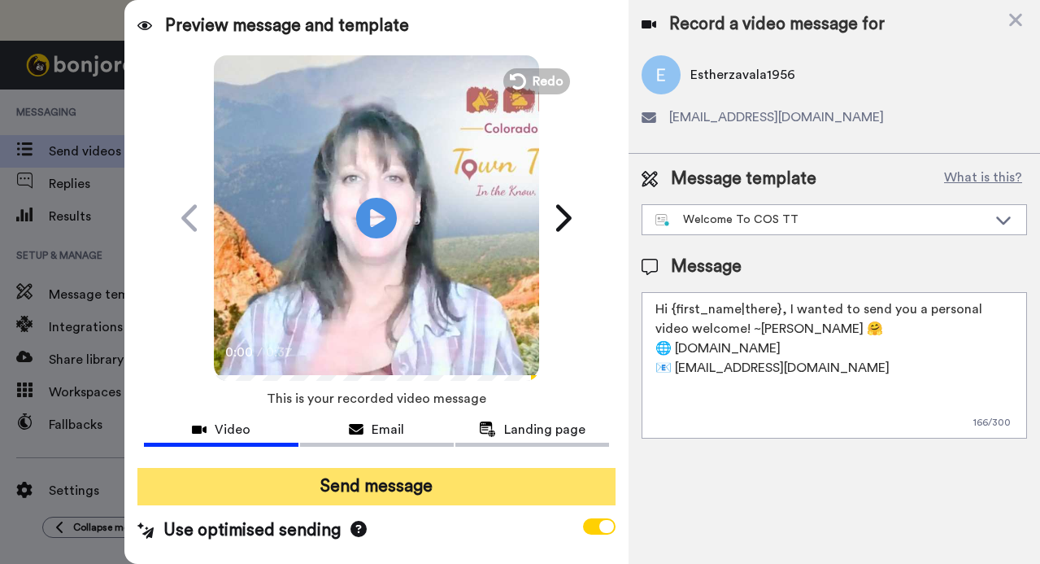
click at [385, 492] on button "Send message" at bounding box center [375, 486] width 477 height 37
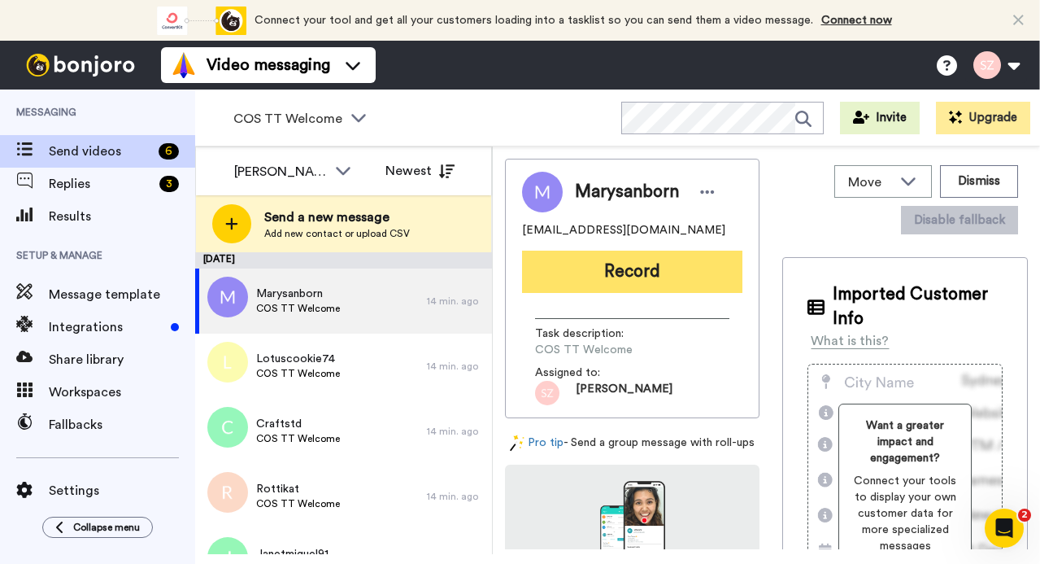
click at [585, 266] on button "Record" at bounding box center [632, 271] width 220 height 42
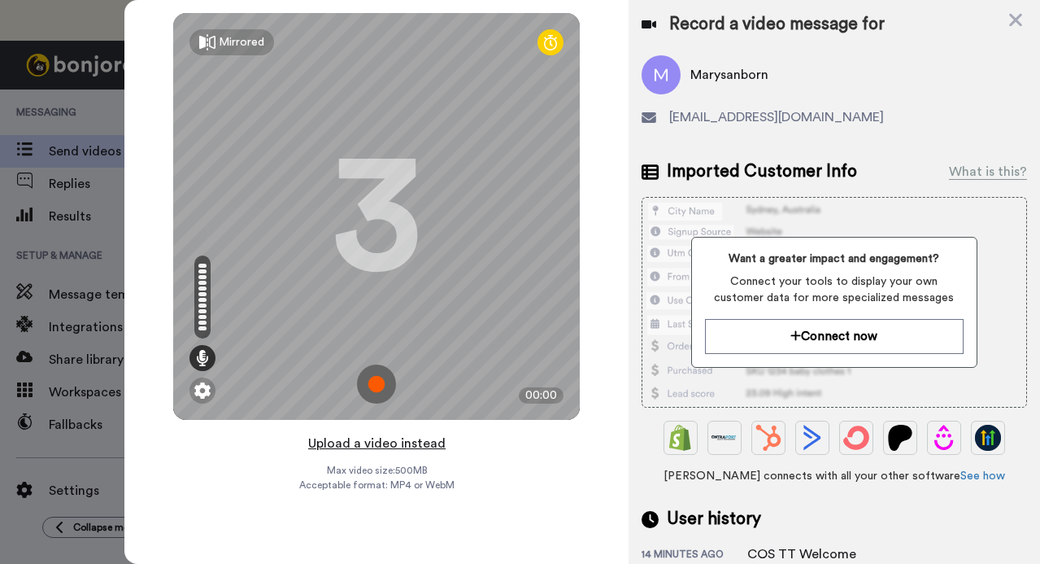
click at [358, 445] on button "Upload a video instead" at bounding box center [376, 443] width 147 height 21
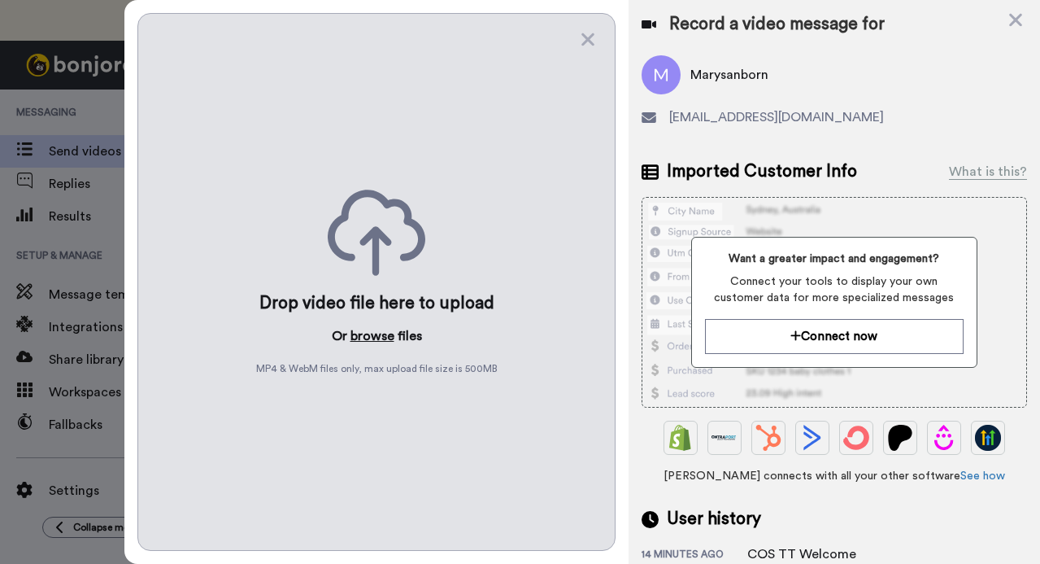
click at [374, 326] on button "browse" at bounding box center [373, 336] width 44 height 20
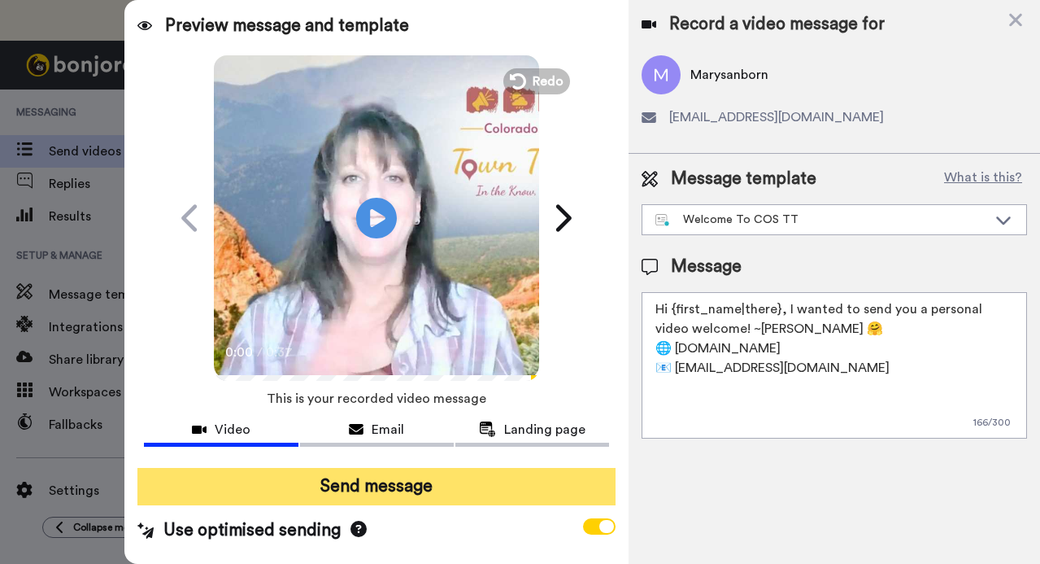
click at [416, 478] on button "Send message" at bounding box center [375, 486] width 477 height 37
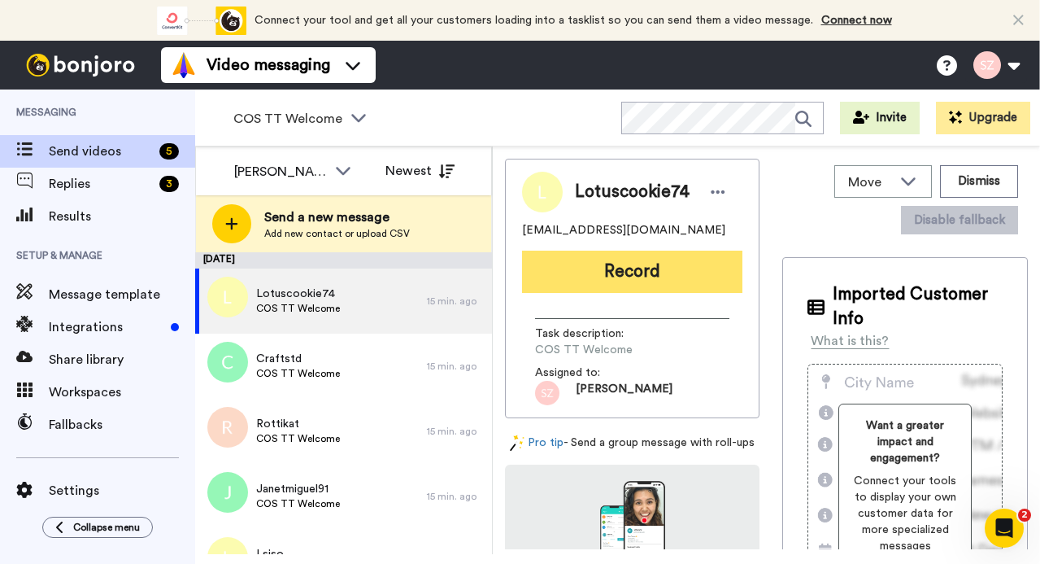
click at [593, 268] on button "Record" at bounding box center [632, 271] width 220 height 42
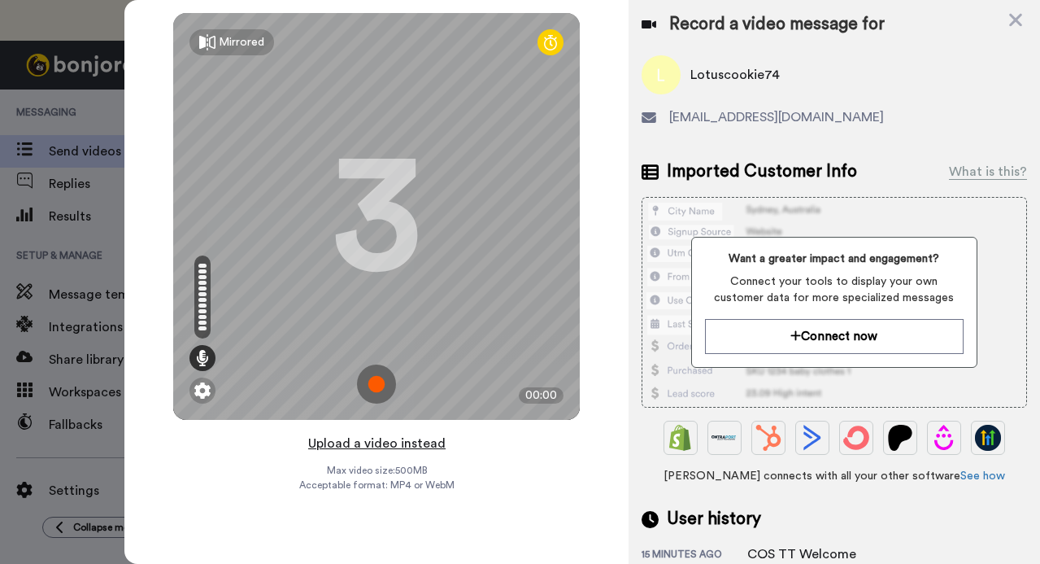
click at [408, 446] on button "Upload a video instead" at bounding box center [376, 443] width 147 height 21
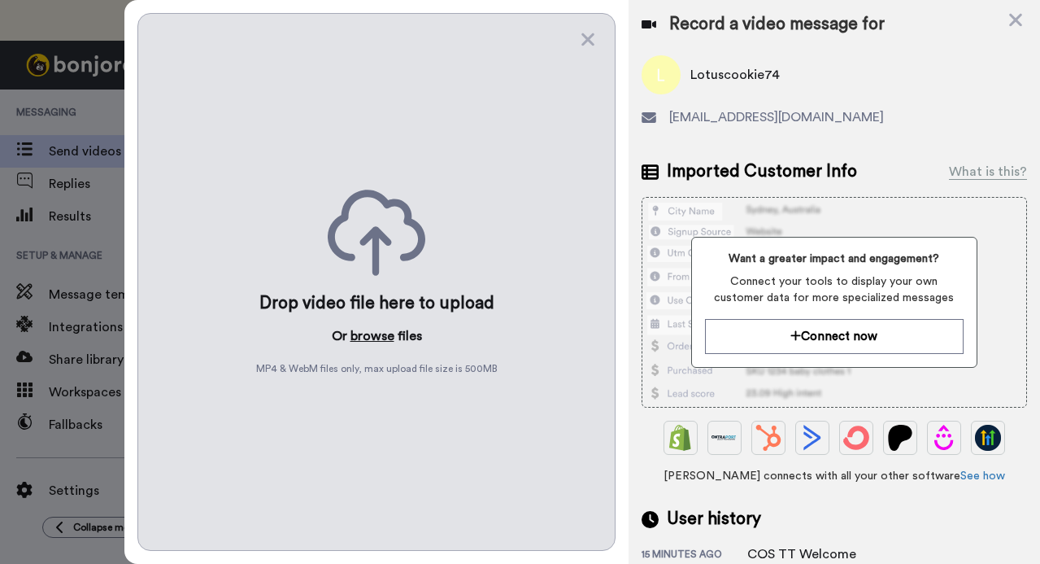
click at [372, 332] on button "browse" at bounding box center [373, 336] width 44 height 20
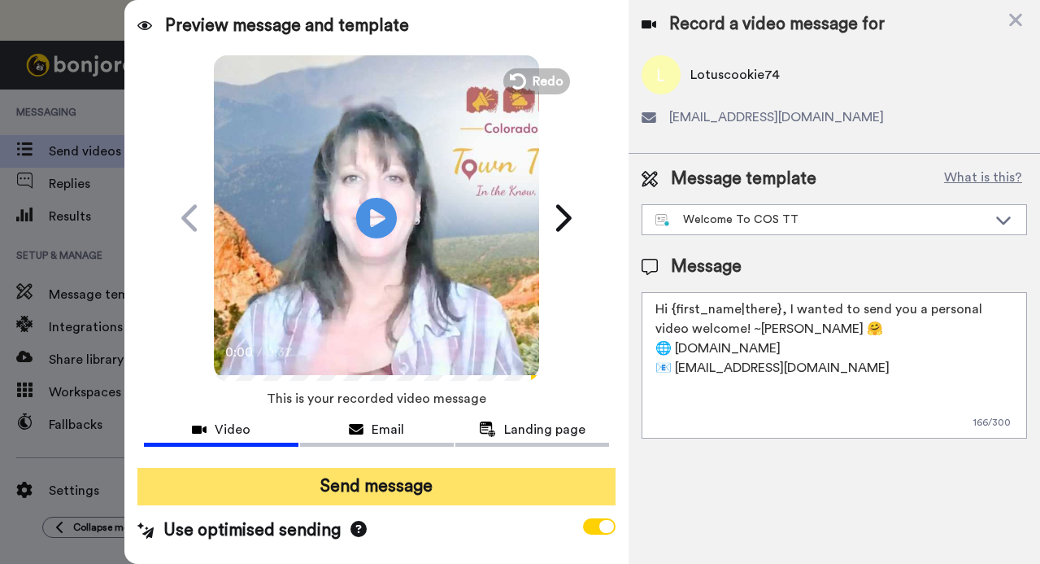
click at [354, 499] on button "Send message" at bounding box center [375, 486] width 477 height 37
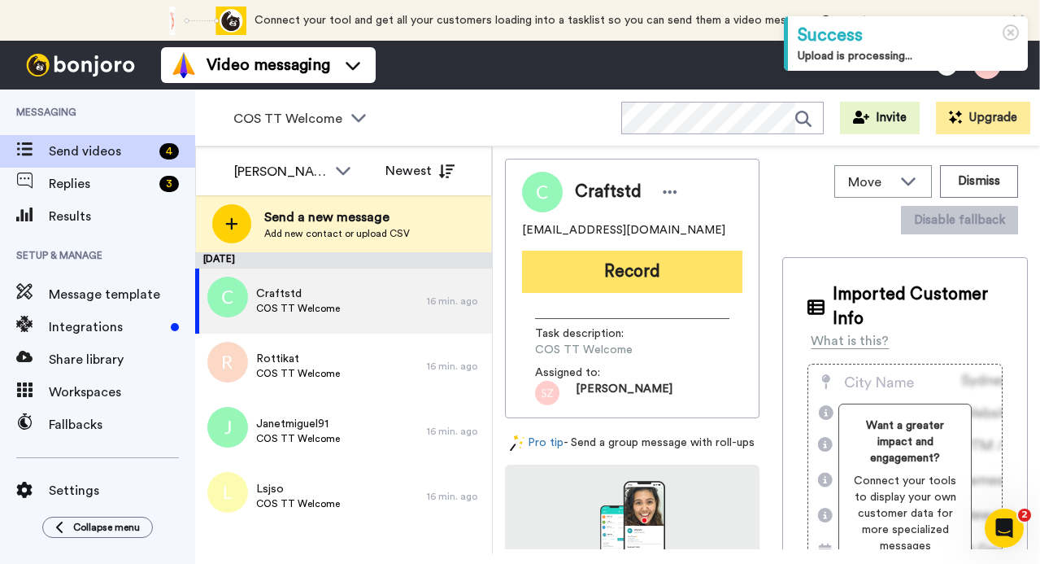
click at [621, 272] on button "Record" at bounding box center [632, 271] width 220 height 42
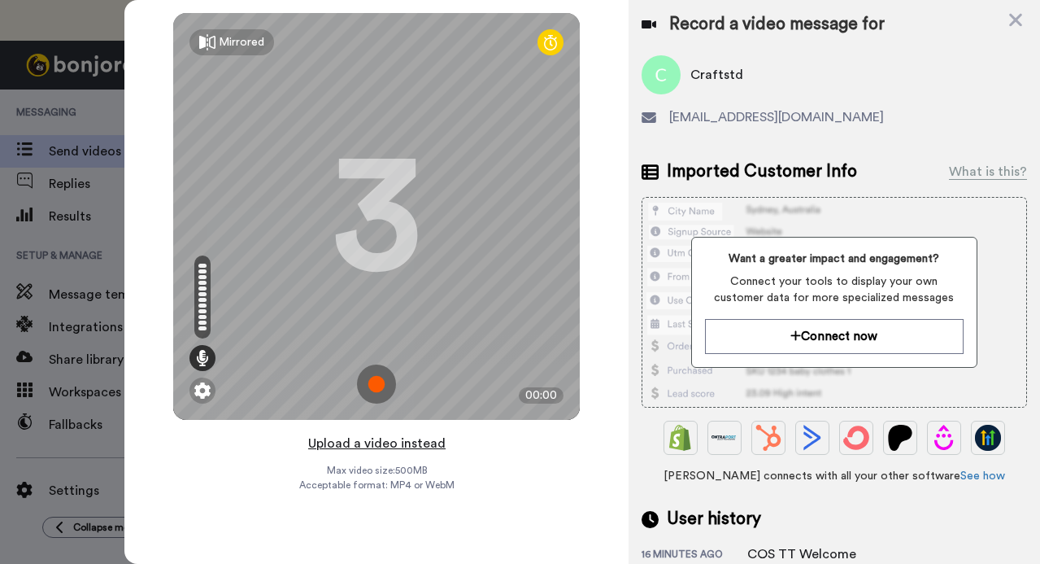
click at [432, 444] on button "Upload a video instead" at bounding box center [376, 443] width 147 height 21
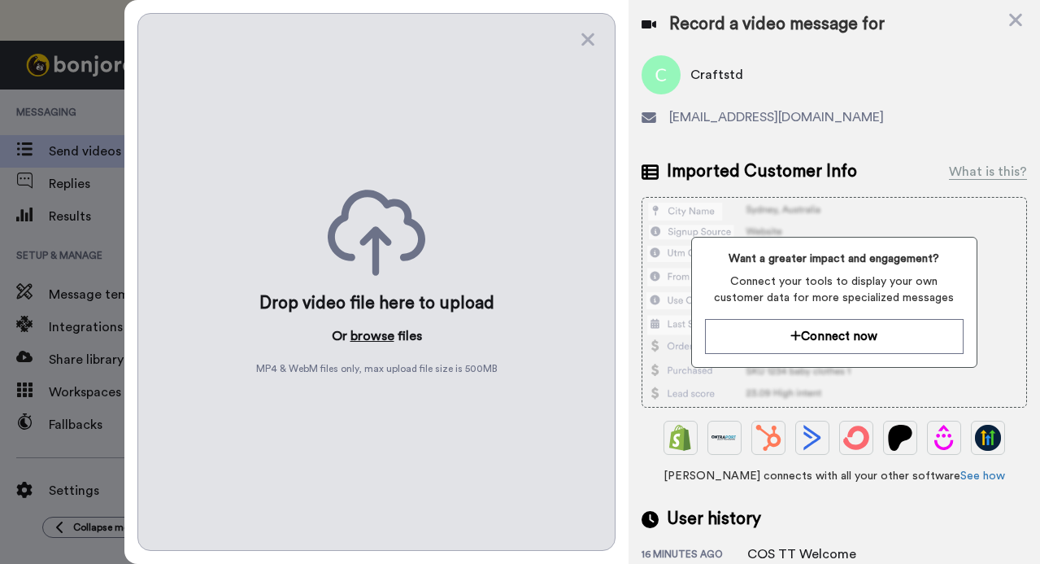
click at [373, 337] on button "browse" at bounding box center [373, 336] width 44 height 20
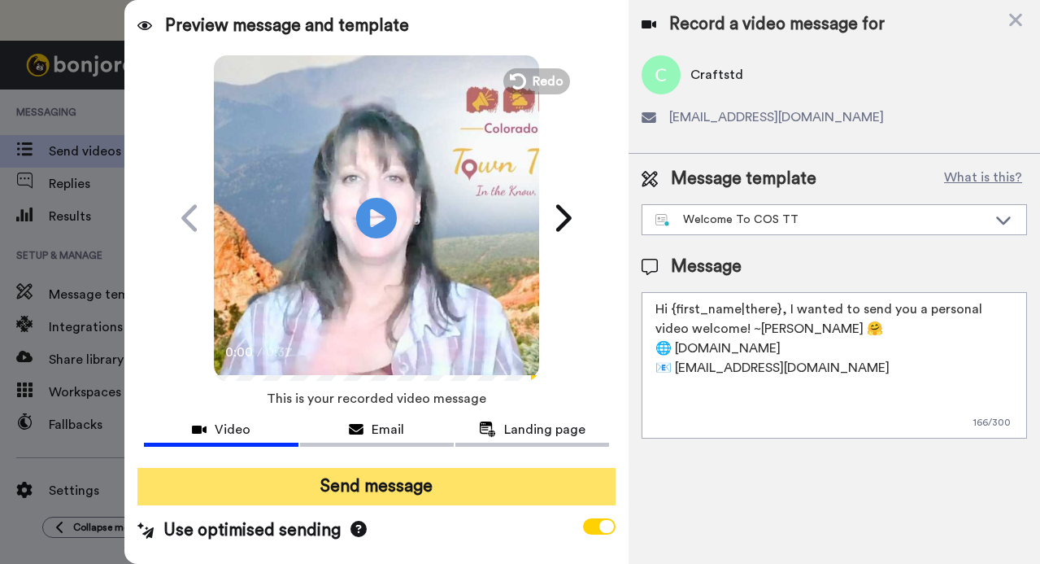
click at [362, 494] on button "Send message" at bounding box center [375, 486] width 477 height 37
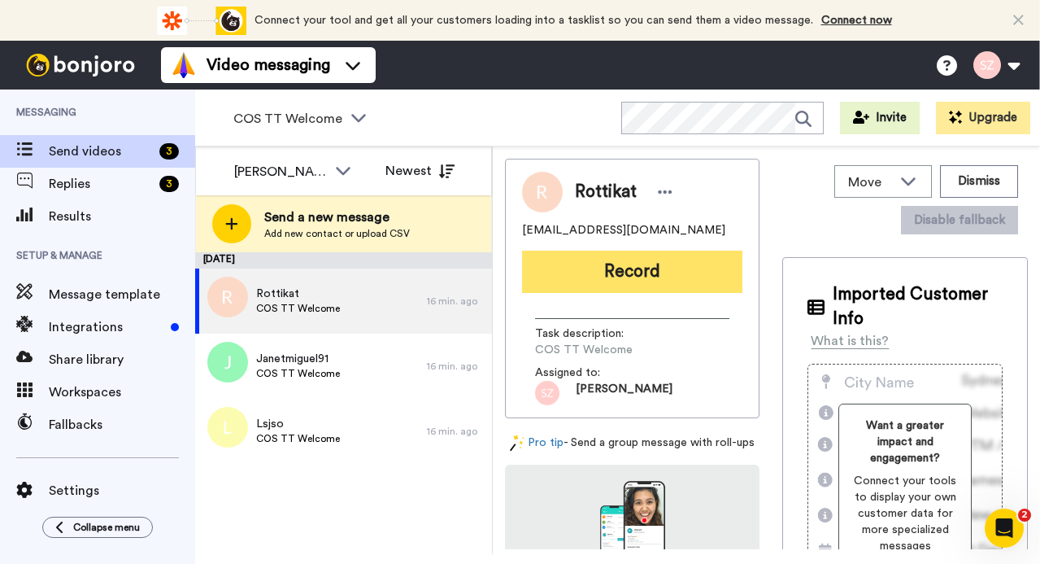
click at [655, 260] on button "Record" at bounding box center [632, 271] width 220 height 42
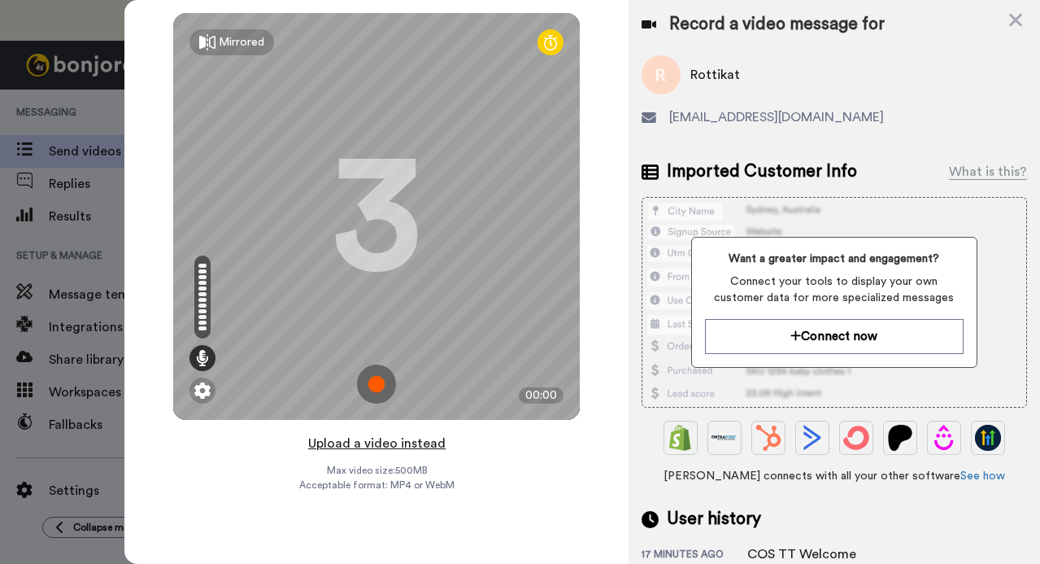
click at [361, 443] on button "Upload a video instead" at bounding box center [376, 443] width 147 height 21
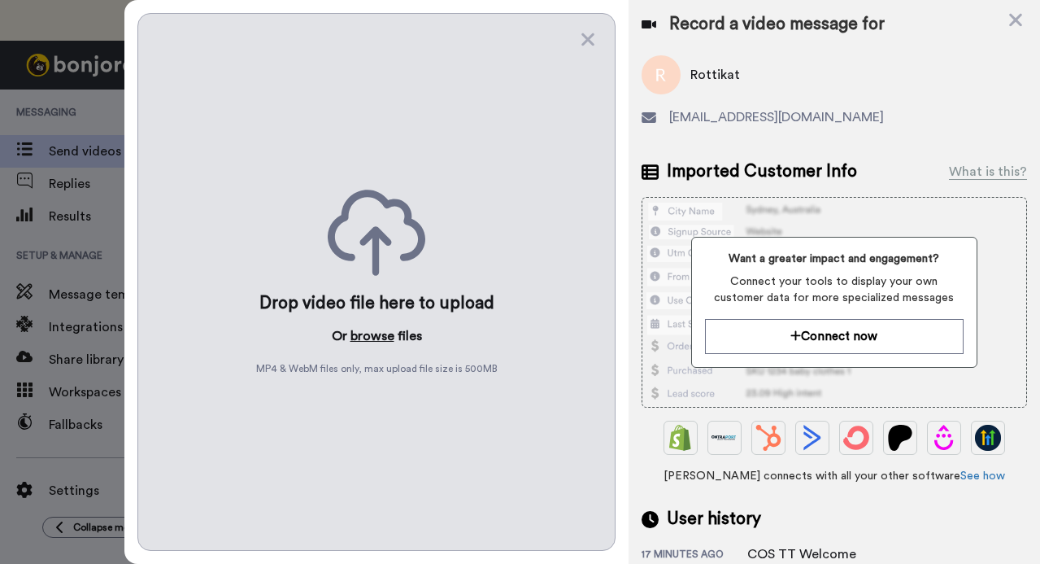
click at [370, 331] on button "browse" at bounding box center [373, 336] width 44 height 20
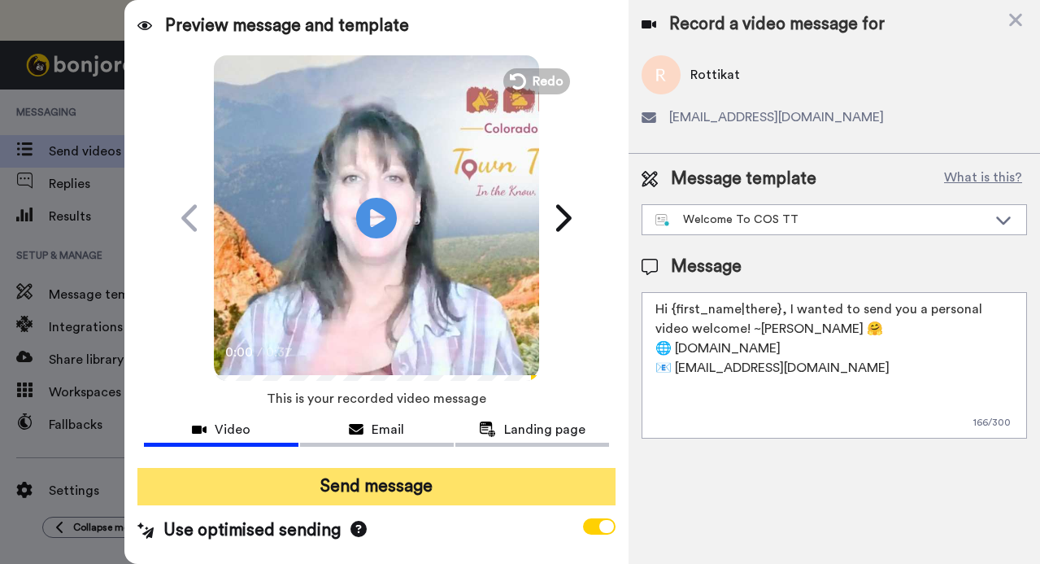
click at [315, 488] on button "Send message" at bounding box center [375, 486] width 477 height 37
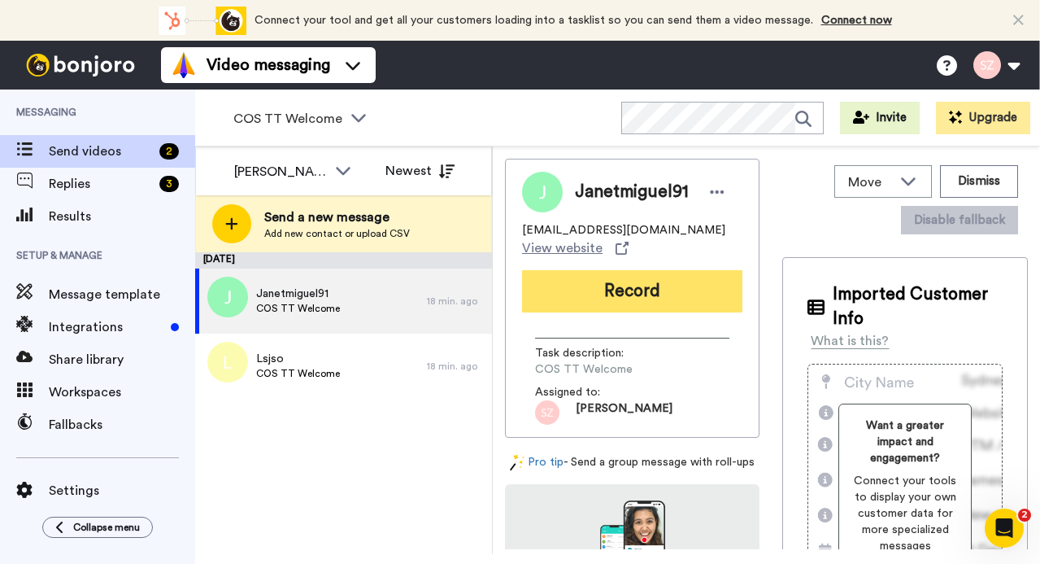
click at [609, 298] on button "Record" at bounding box center [632, 291] width 220 height 42
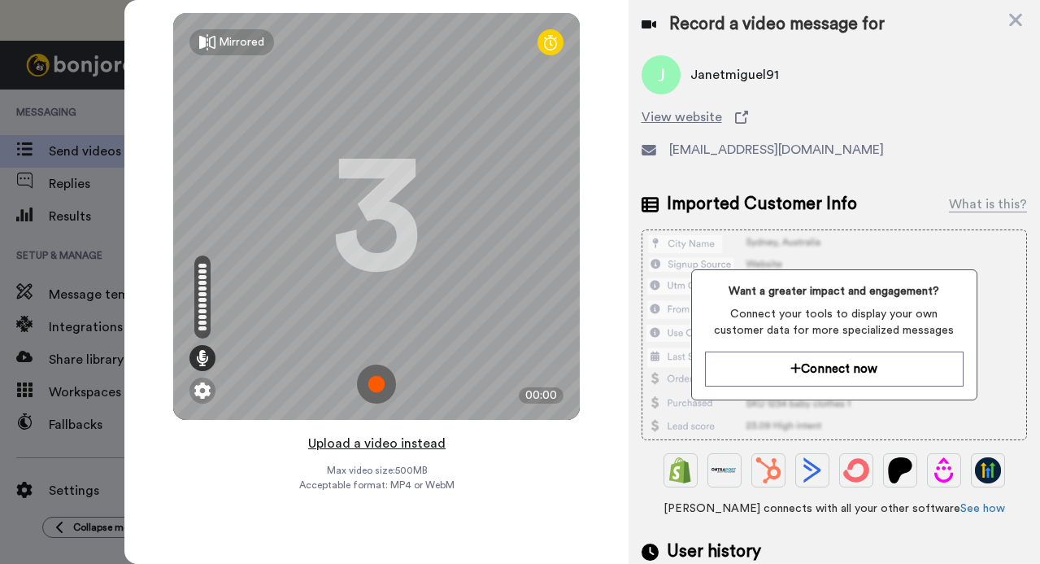
click at [420, 445] on button "Upload a video instead" at bounding box center [376, 443] width 147 height 21
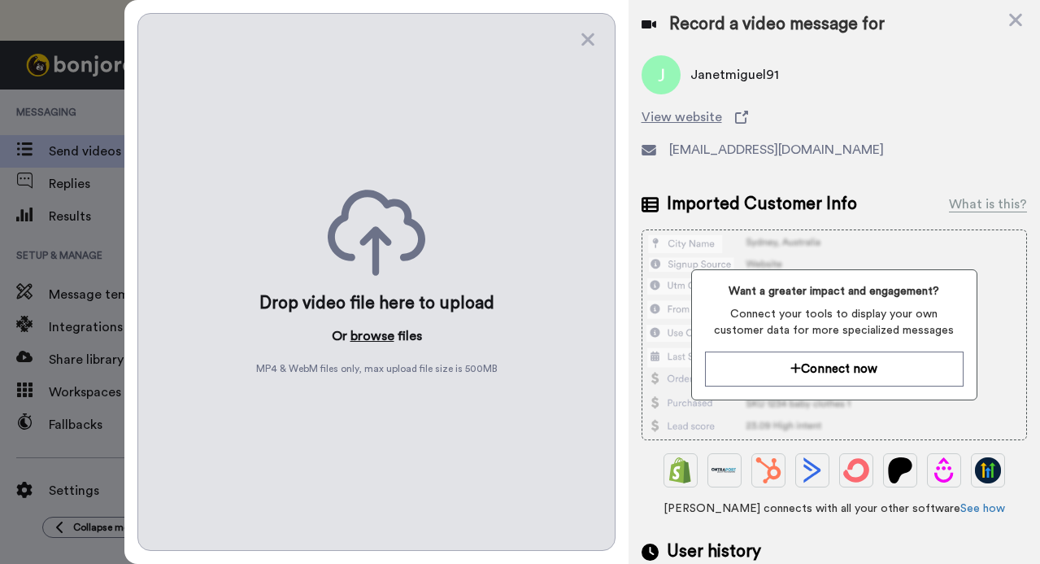
click at [373, 332] on button "browse" at bounding box center [373, 336] width 44 height 20
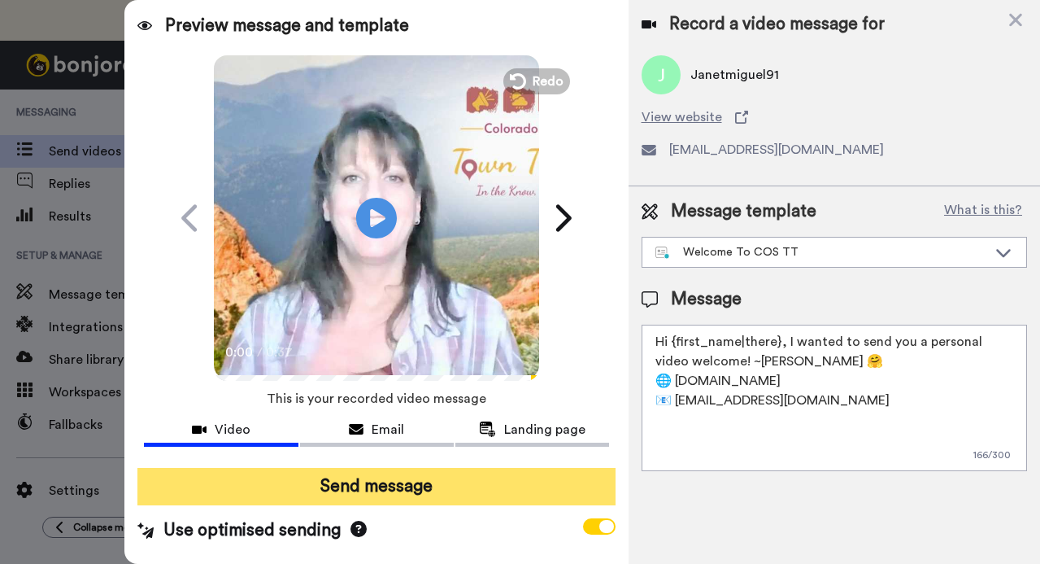
click at [389, 472] on button "Send message" at bounding box center [375, 486] width 477 height 37
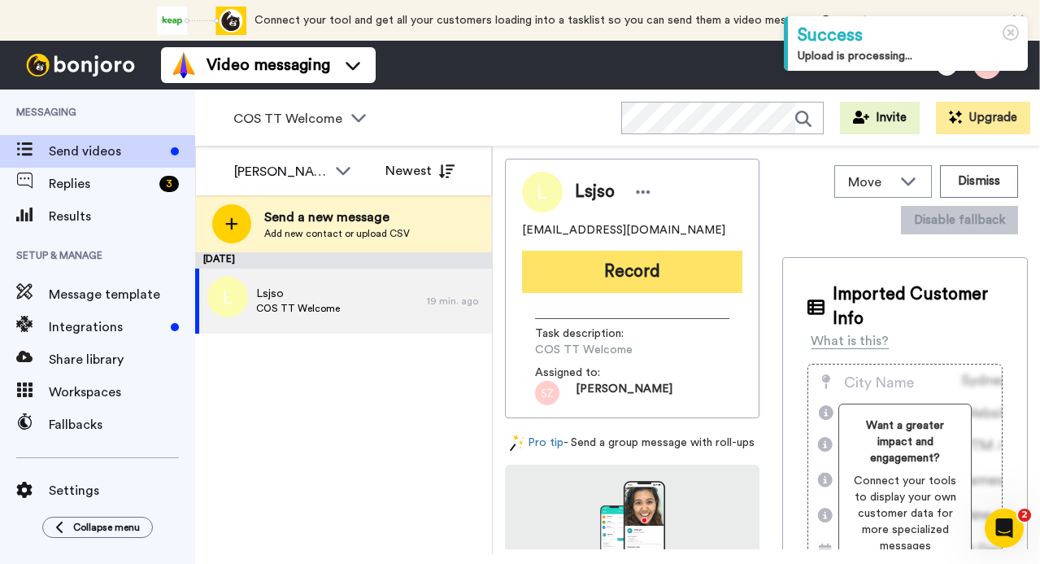
click at [558, 273] on button "Record" at bounding box center [632, 271] width 220 height 42
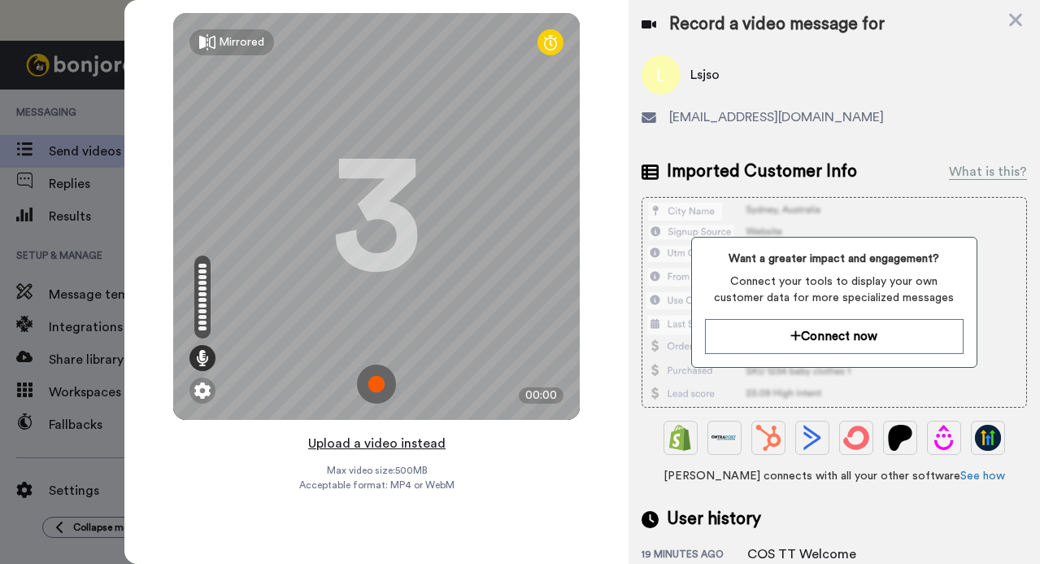
click at [359, 446] on button "Upload a video instead" at bounding box center [376, 443] width 147 height 21
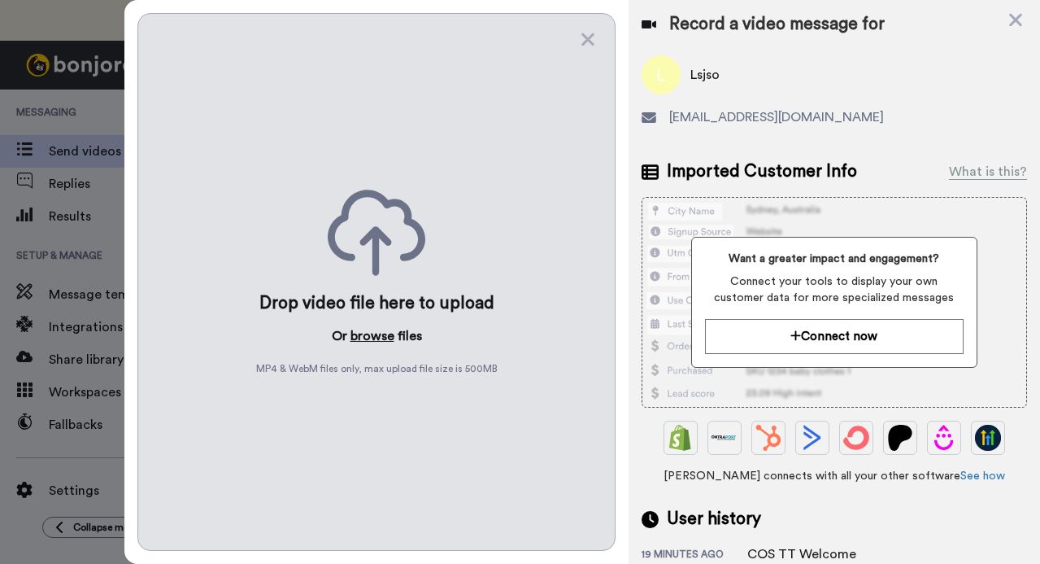
click at [364, 328] on button "browse" at bounding box center [373, 336] width 44 height 20
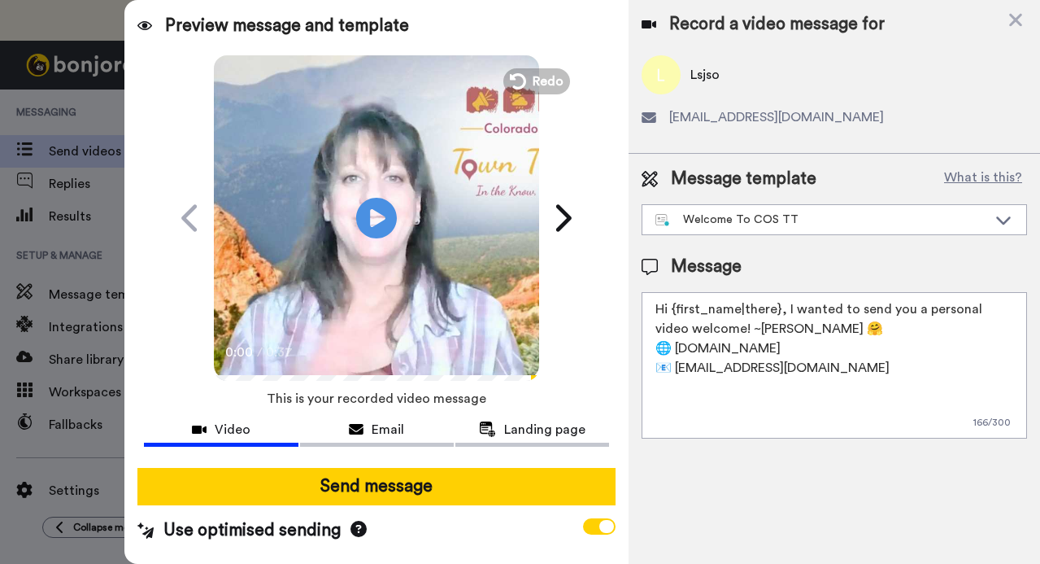
click at [368, 472] on button "Send message" at bounding box center [375, 486] width 477 height 37
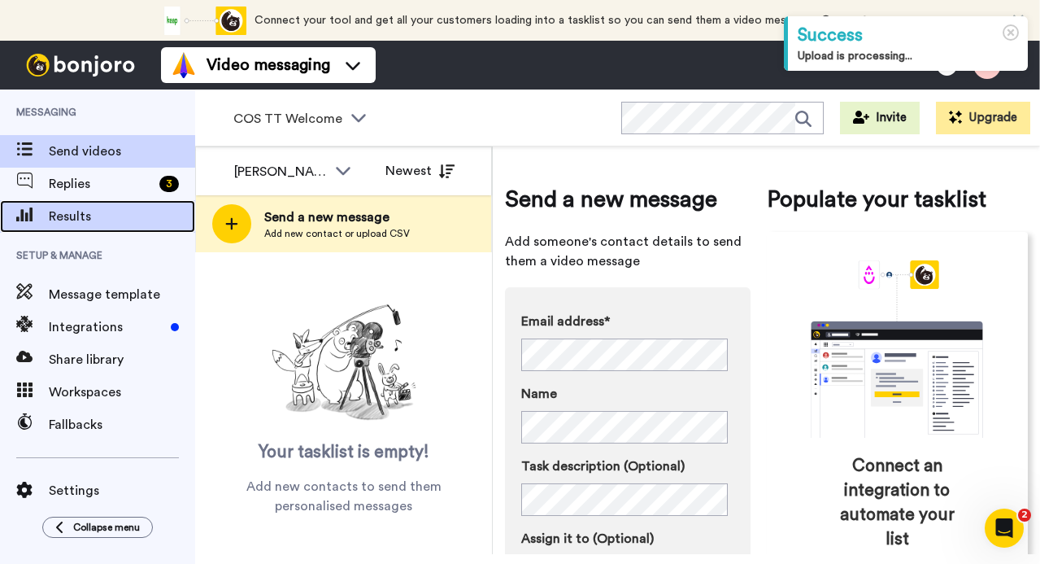
click at [48, 220] on span at bounding box center [24, 216] width 49 height 16
